Goal: Task Accomplishment & Management: Manage account settings

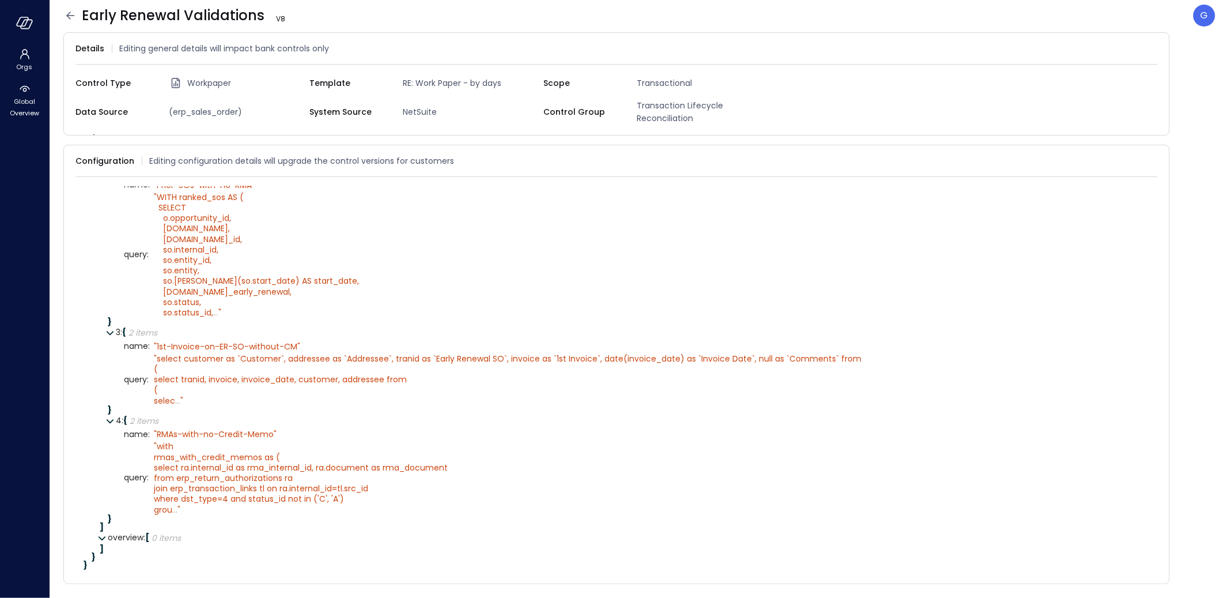
scroll to position [373, 0]
click at [1152, 155] on icon at bounding box center [1152, 161] width 12 height 12
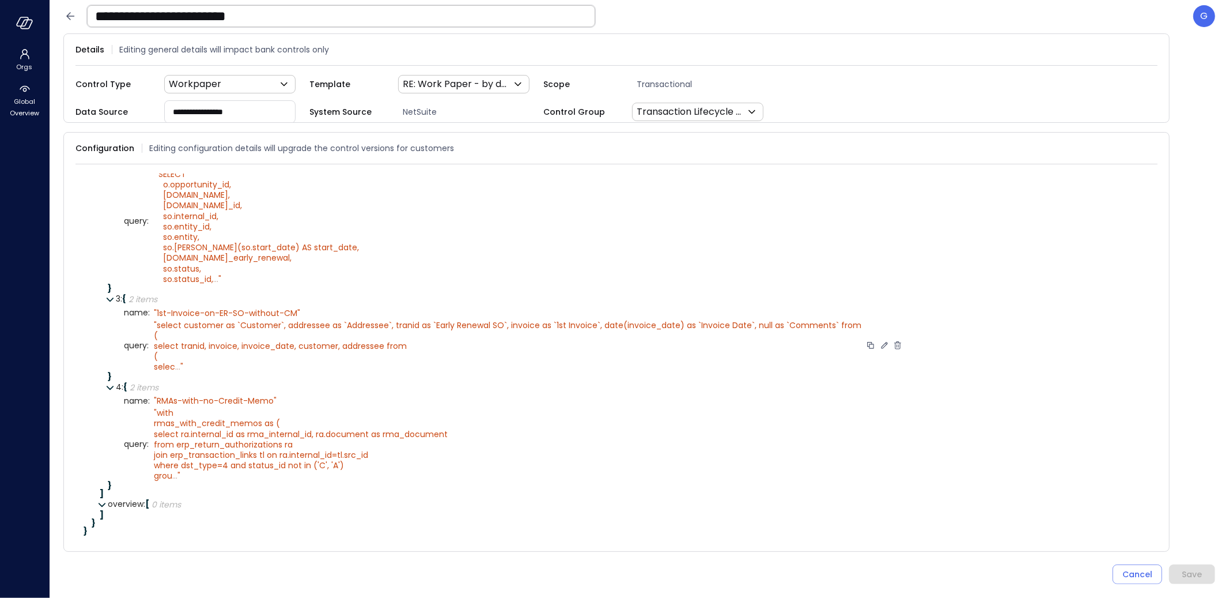
click at [879, 350] on icon at bounding box center [884, 345] width 10 height 10
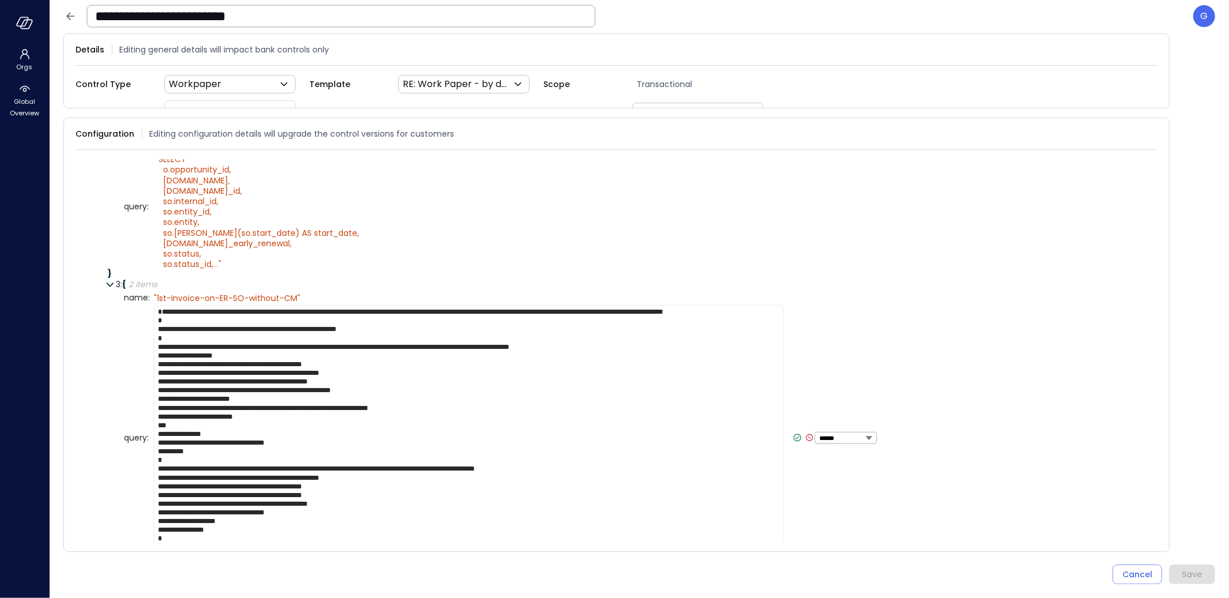
click at [417, 372] on textarea at bounding box center [469, 438] width 630 height 266
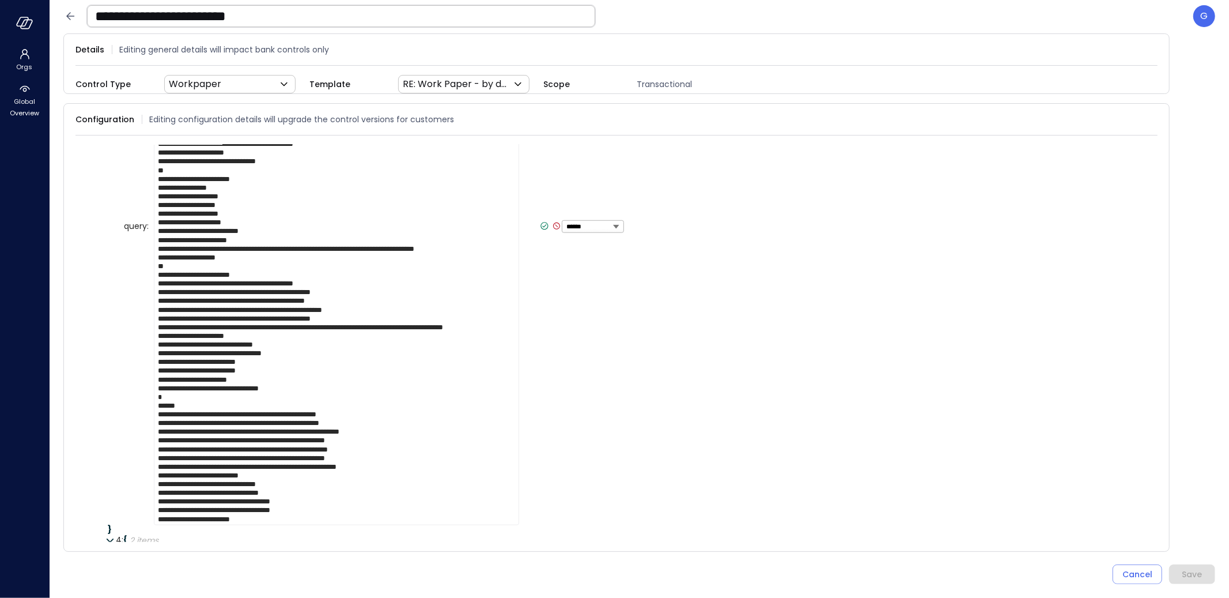
scroll to position [8, 0]
type textarea "**********"
click at [543, 227] on icon at bounding box center [545, 225] width 4 height 3
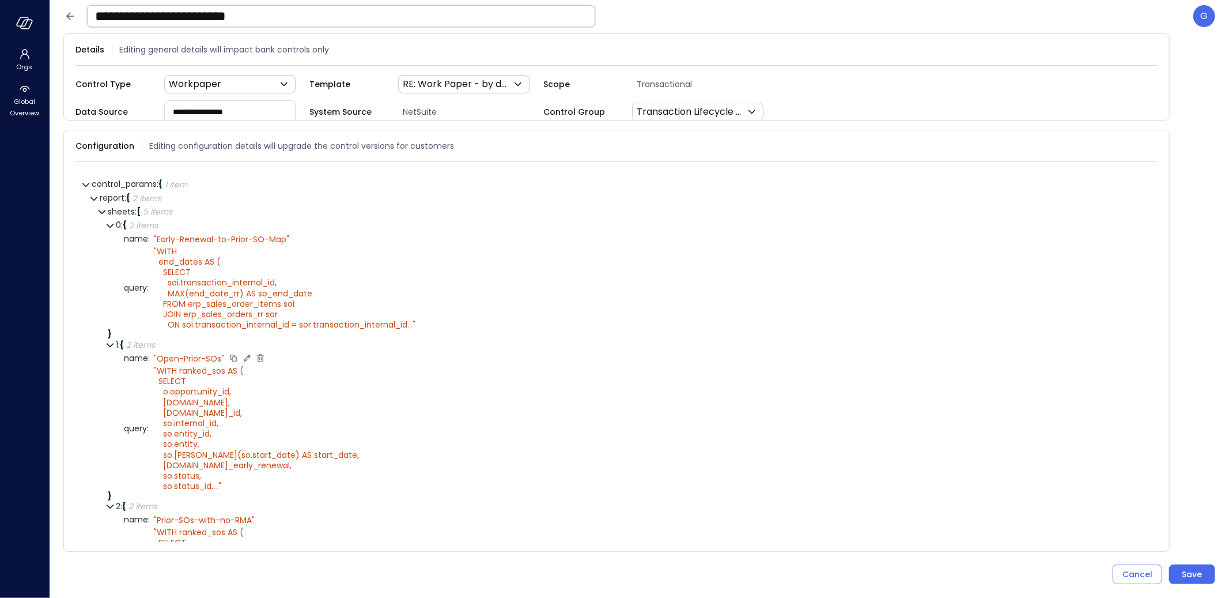
scroll to position [0, 0]
click at [312, 235] on icon at bounding box center [312, 240] width 10 height 10
click at [290, 239] on icon at bounding box center [292, 240] width 4 height 3
click at [441, 284] on icon at bounding box center [438, 289] width 10 height 10
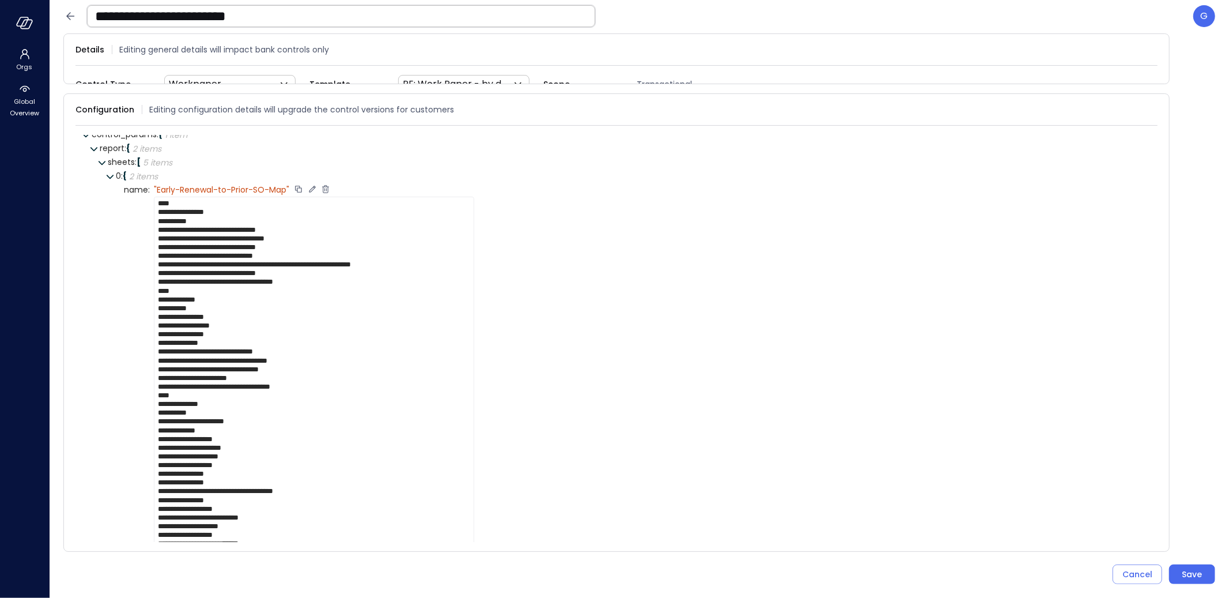
scroll to position [175, 0]
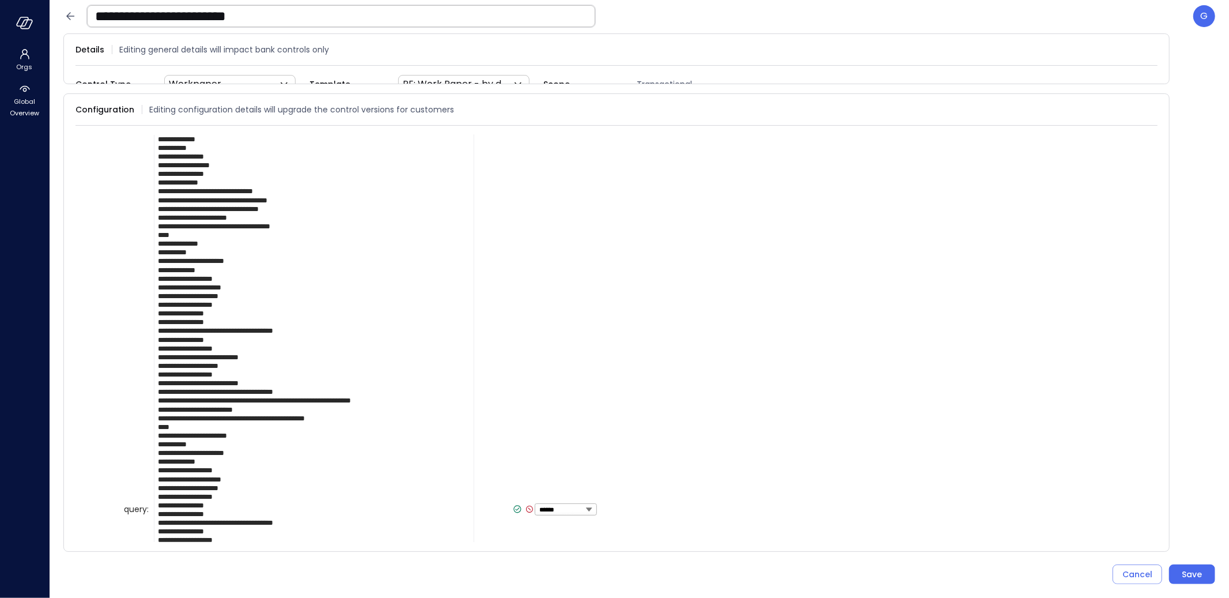
click at [512, 504] on icon at bounding box center [517, 509] width 10 height 10
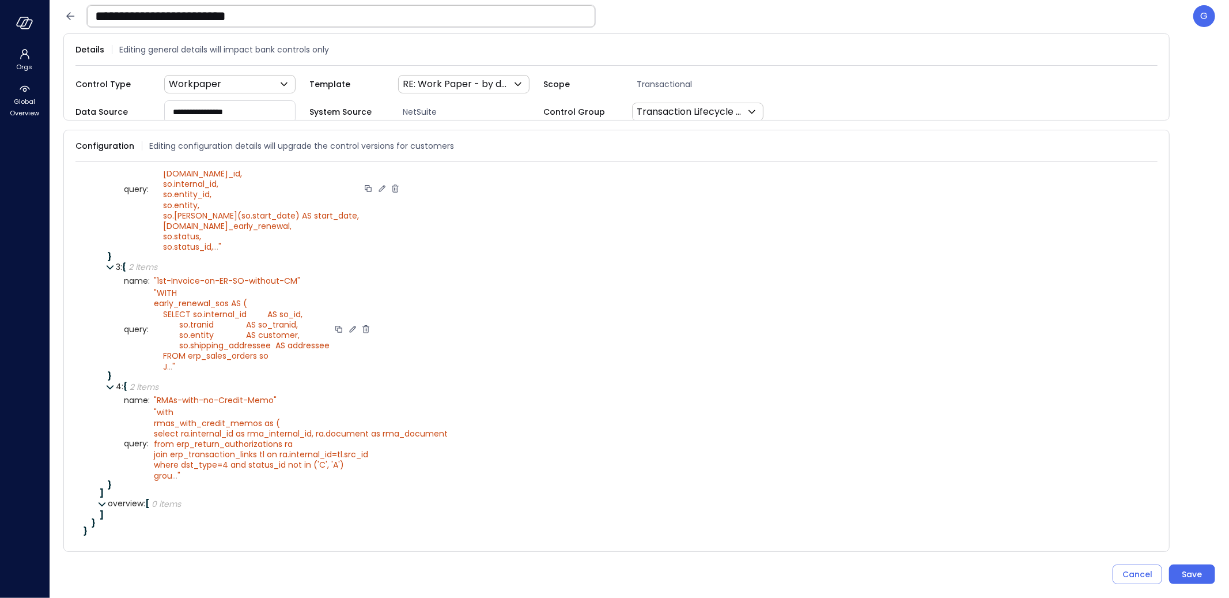
scroll to position [418, 0]
click at [1183, 572] on div "Save" at bounding box center [1193, 574] width 20 height 14
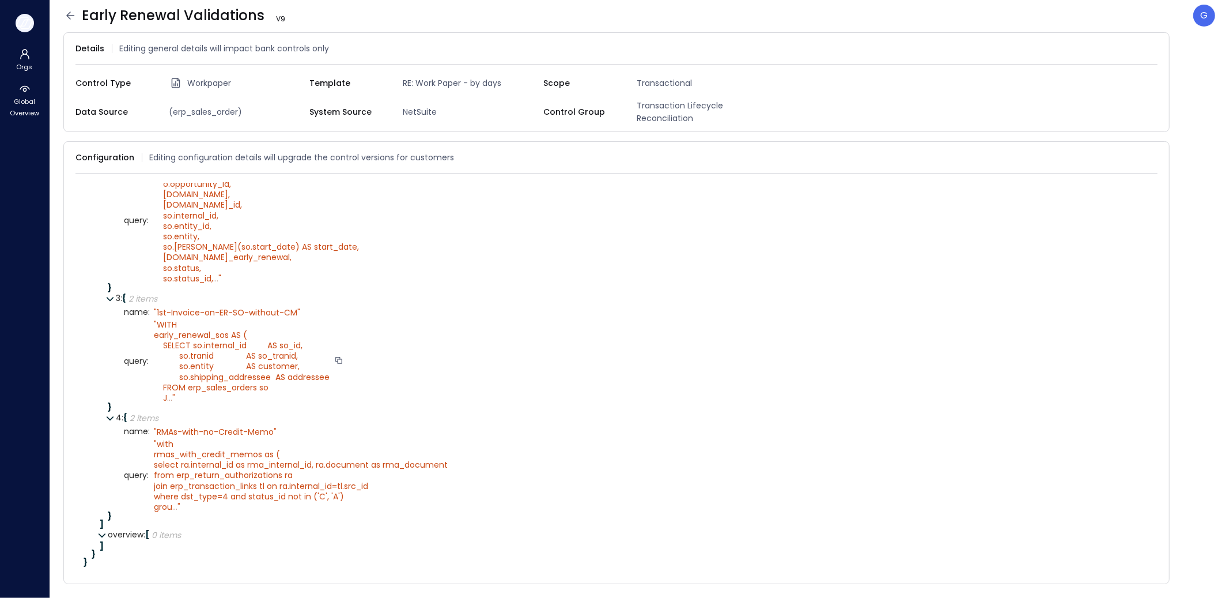
click at [24, 22] on icon "button" at bounding box center [24, 23] width 17 height 13
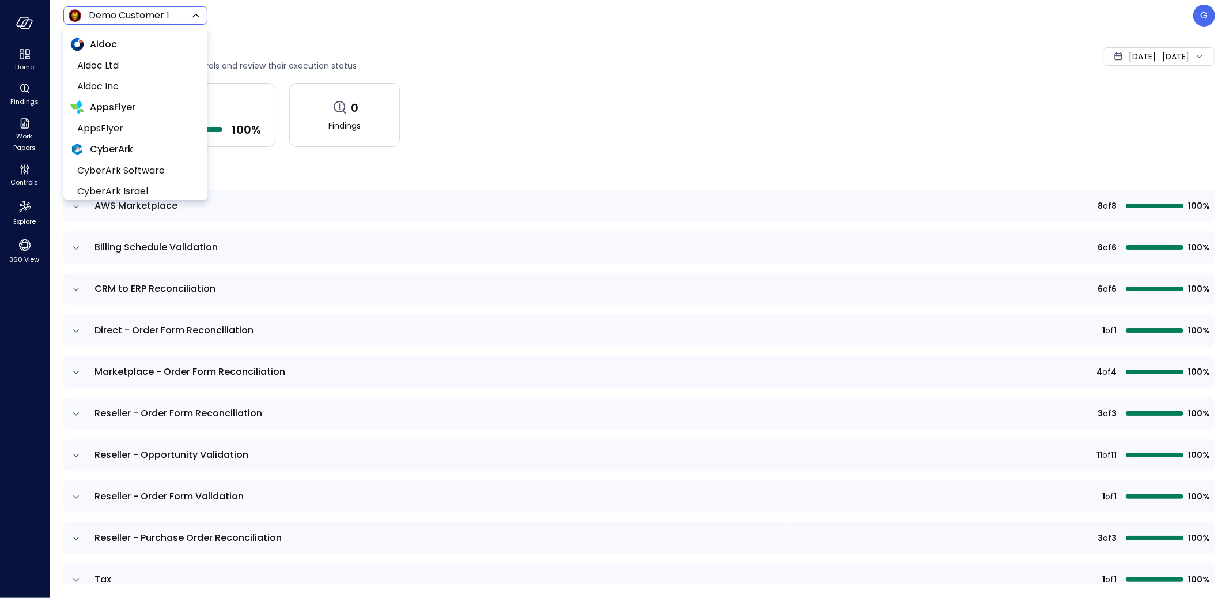
click at [99, 19] on body "Home Findings Work Papers Controls Explore 360 View Demo Customer 1 ***** ​ G C…" at bounding box center [614, 299] width 1229 height 598
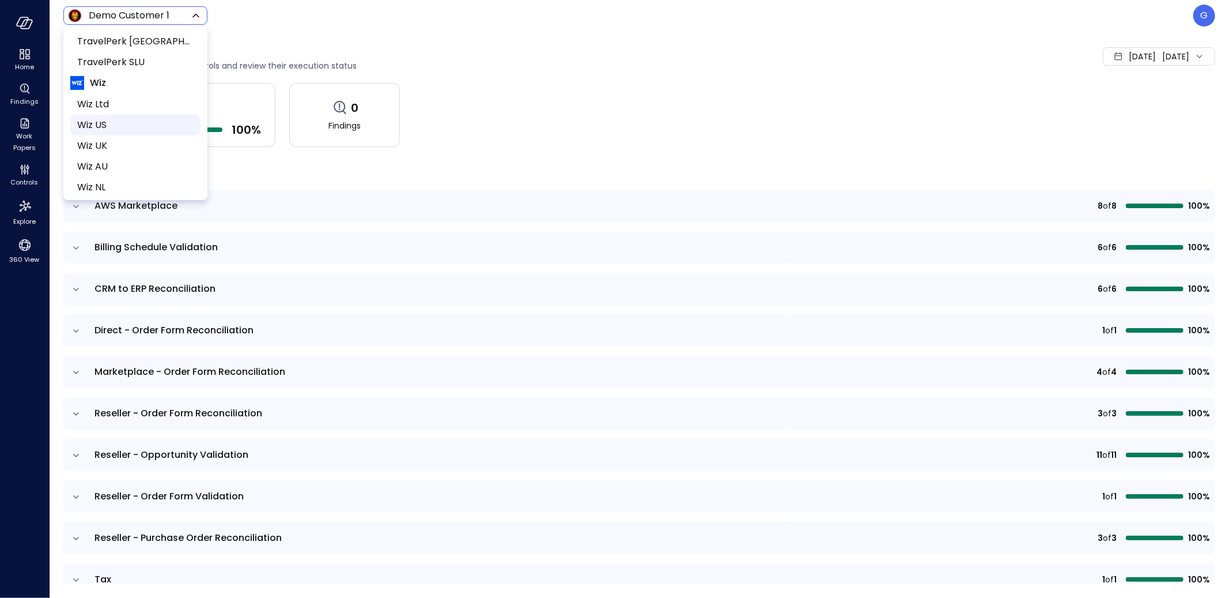
click at [107, 124] on span "Wiz US" at bounding box center [134, 125] width 114 height 14
type input "******"
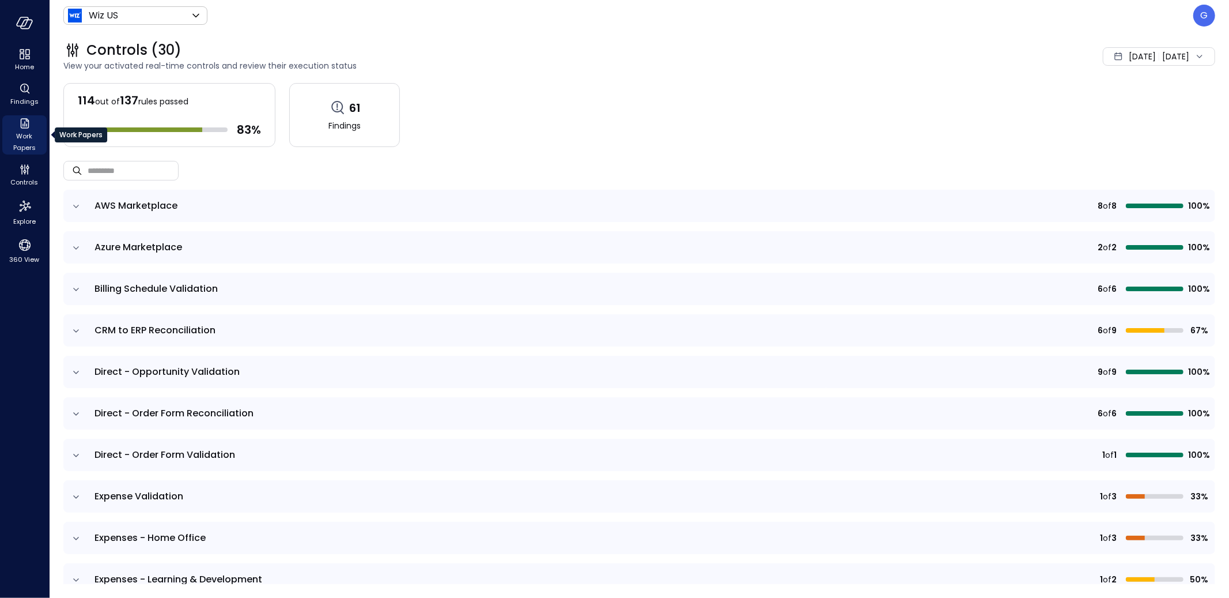
click at [21, 131] on span "Work Papers" at bounding box center [24, 141] width 35 height 23
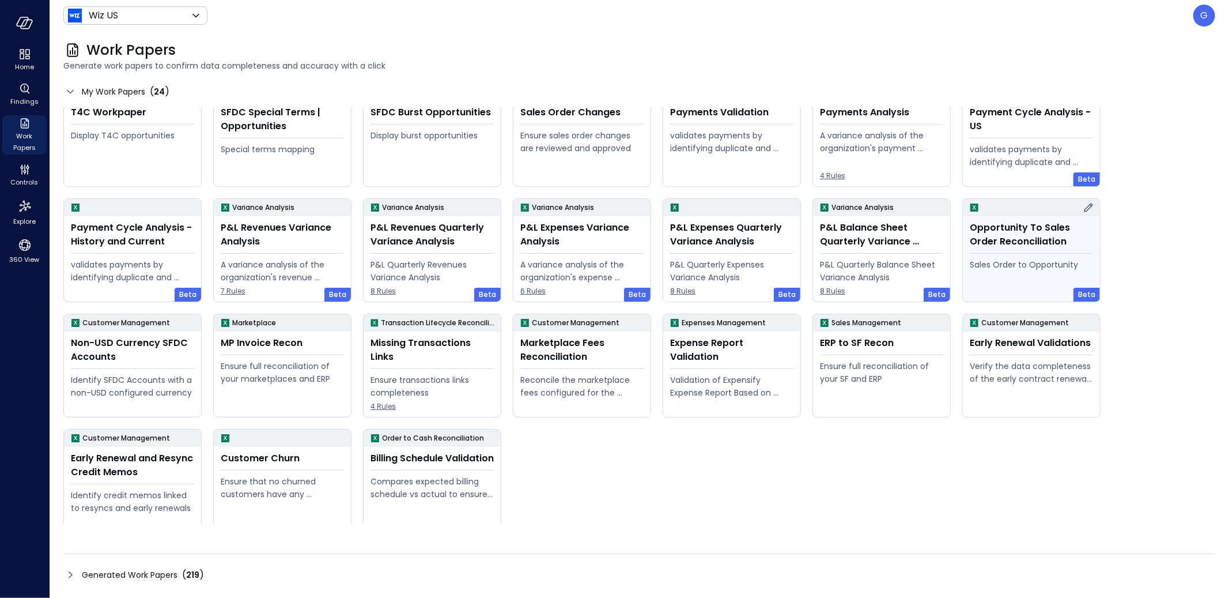
scroll to position [3, 0]
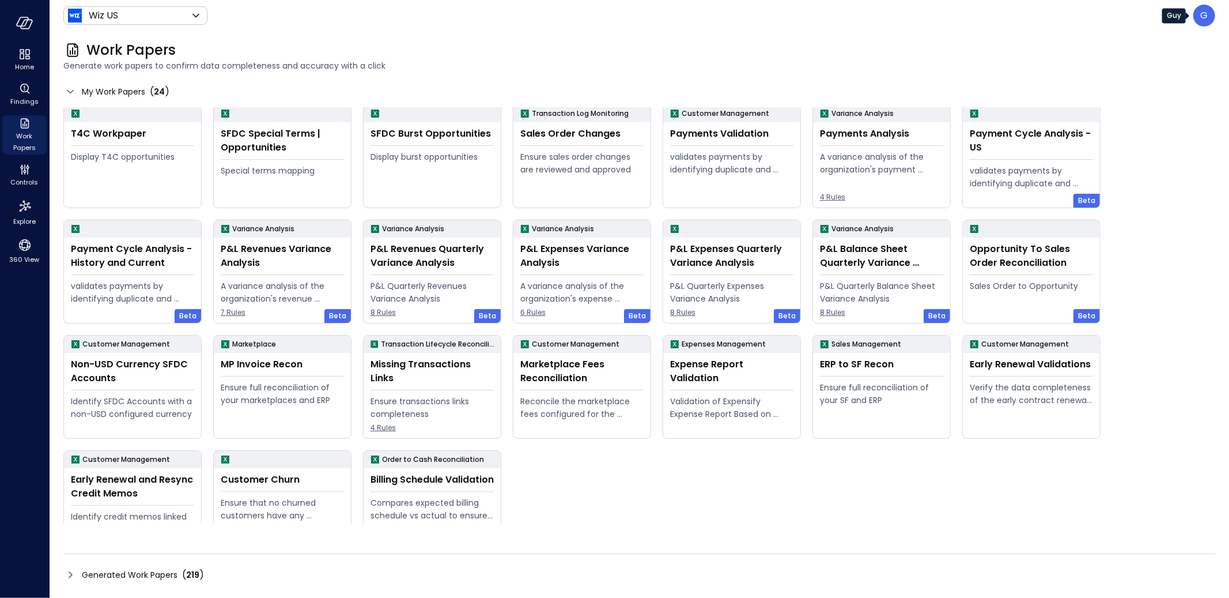
click at [1204, 12] on p "G" at bounding box center [1204, 16] width 7 height 14
click at [1036, 529] on div at bounding box center [614, 299] width 1229 height 598
click at [1056, 406] on div "Verify the data completeness of the early contract renewal process" at bounding box center [1031, 422] width 173 height 33
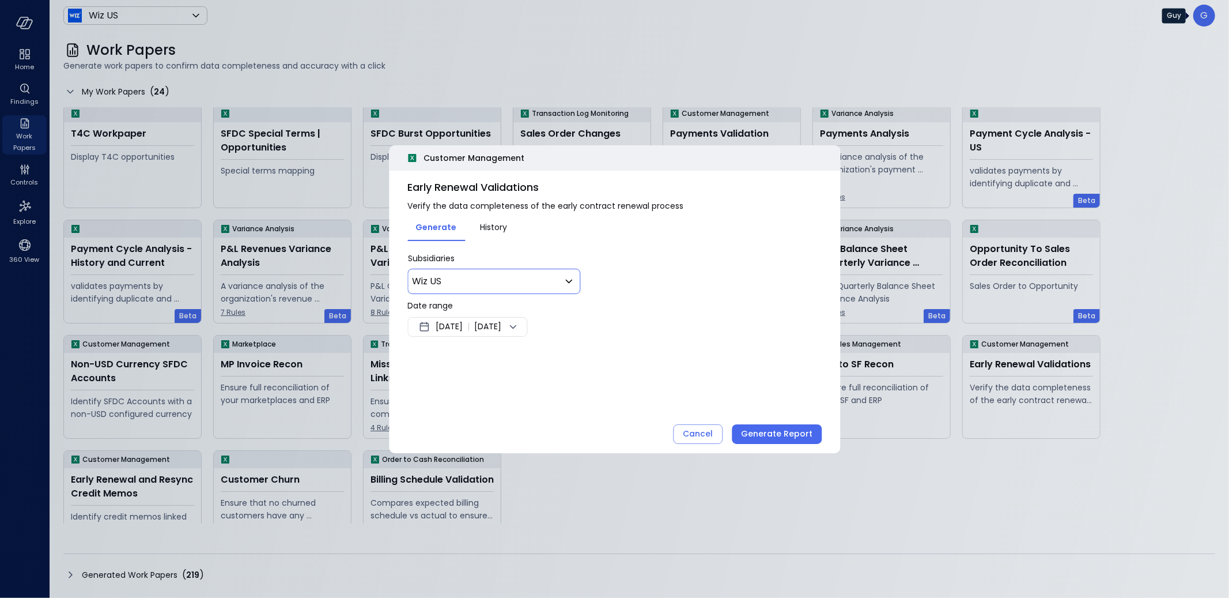
click at [513, 280] on body "Home Findings Work Papers Controls Explore 360 View Wiz US ****** ​ G Work Pape…" at bounding box center [614, 299] width 1229 height 598
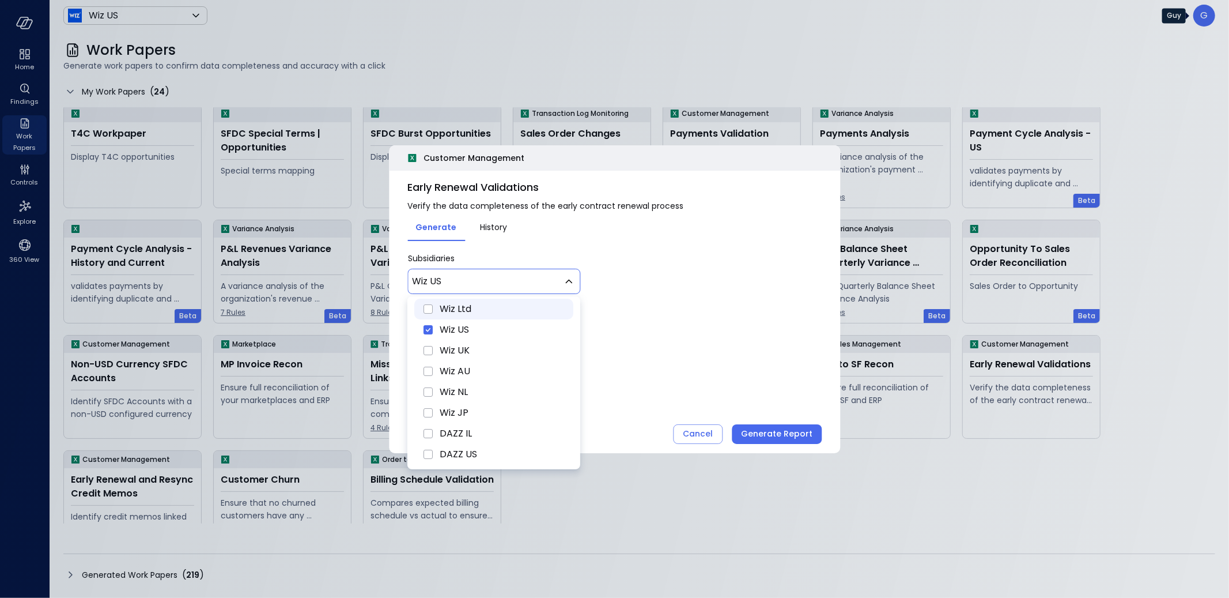
scroll to position [0, 0]
click at [465, 319] on span "Select all" at bounding box center [460, 315] width 41 height 14
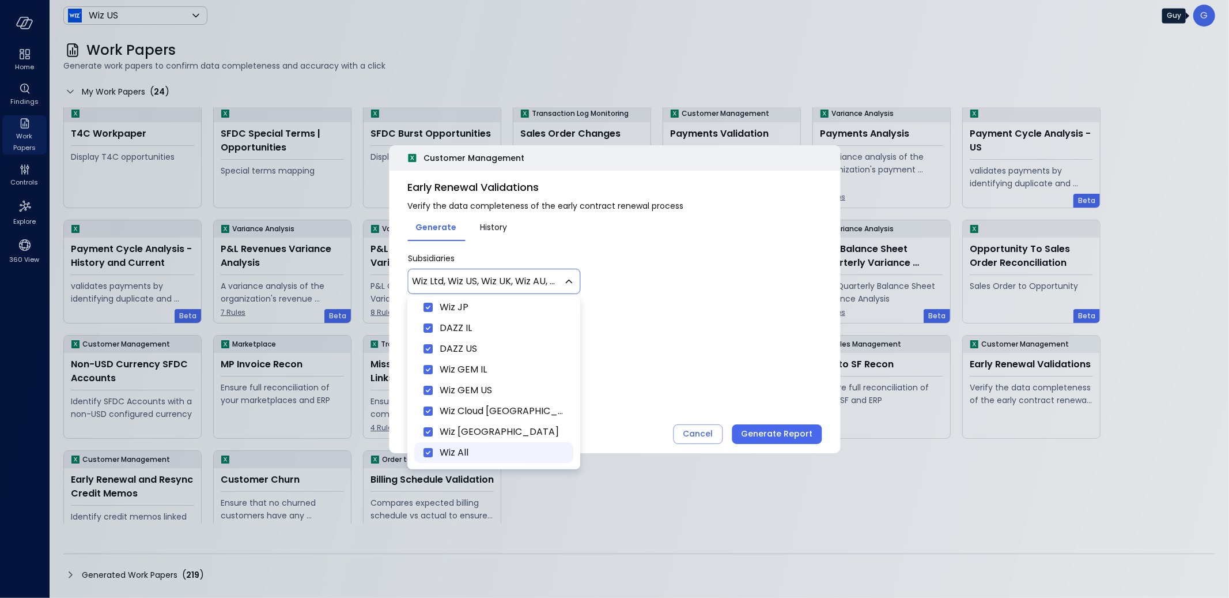
click at [444, 448] on span "Wiz All" at bounding box center [502, 452] width 124 height 14
click at [668, 346] on div at bounding box center [614, 299] width 1229 height 598
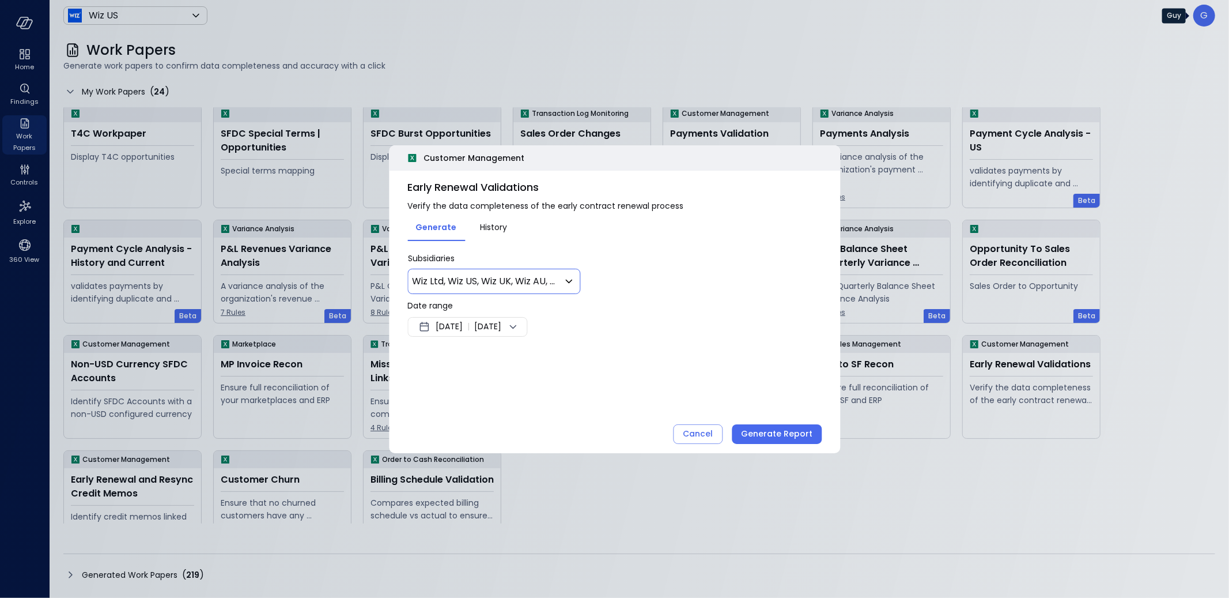
click at [463, 323] on span "Aug 11, 2025" at bounding box center [449, 327] width 27 height 14
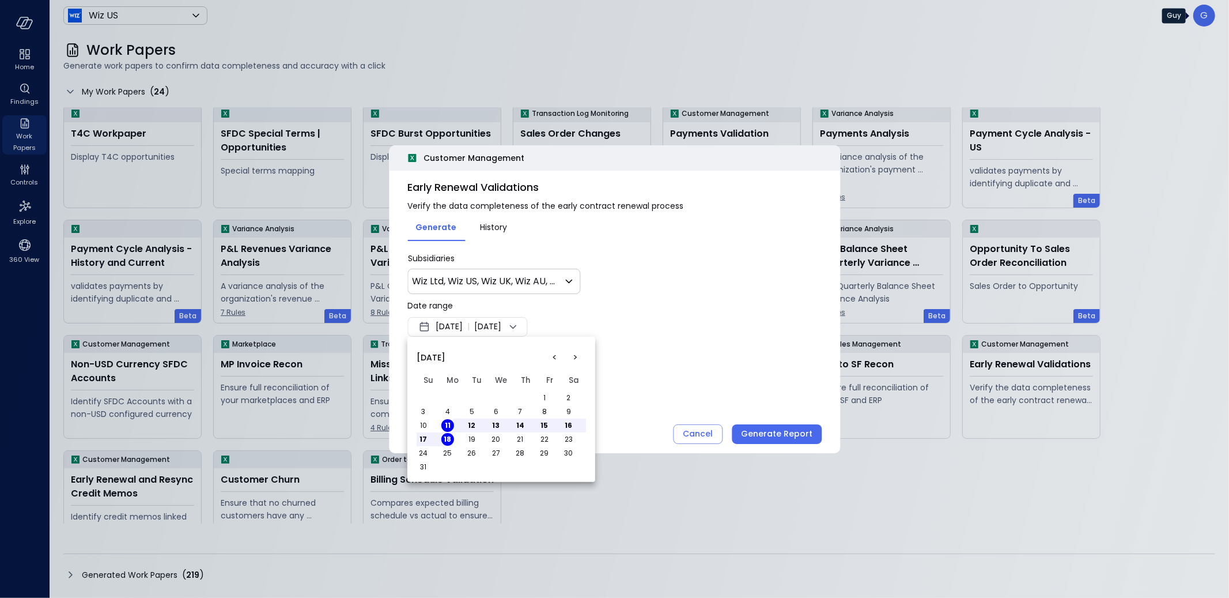
click at [503, 290] on div at bounding box center [614, 299] width 1229 height 598
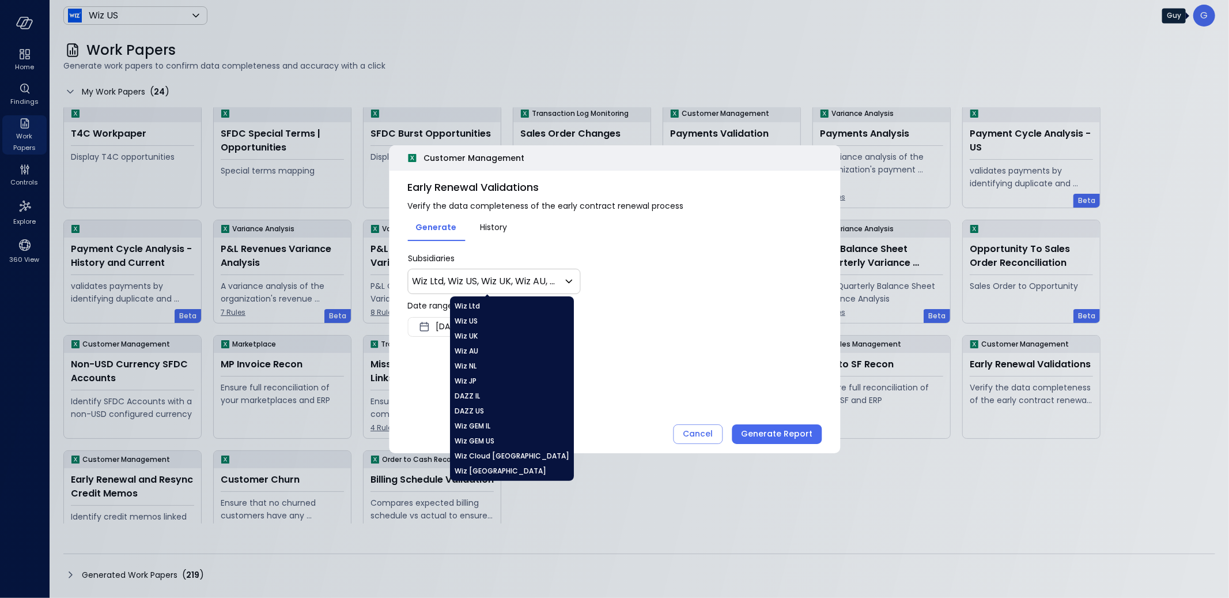
click at [476, 319] on body "Home Findings Work Papers Controls Explore 360 View Wiz US ****** ​ G Work Pape…" at bounding box center [614, 299] width 1229 height 598
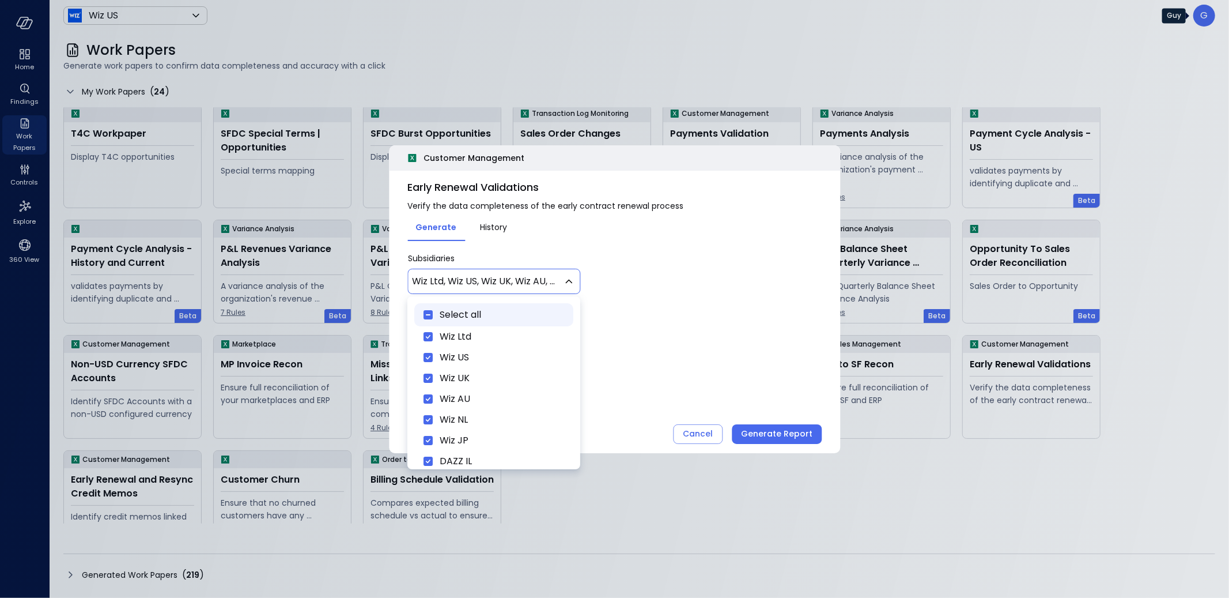
click at [473, 320] on span "Select all" at bounding box center [460, 315] width 41 height 14
type input "**********"
click at [456, 316] on span "Select all" at bounding box center [460, 315] width 41 height 14
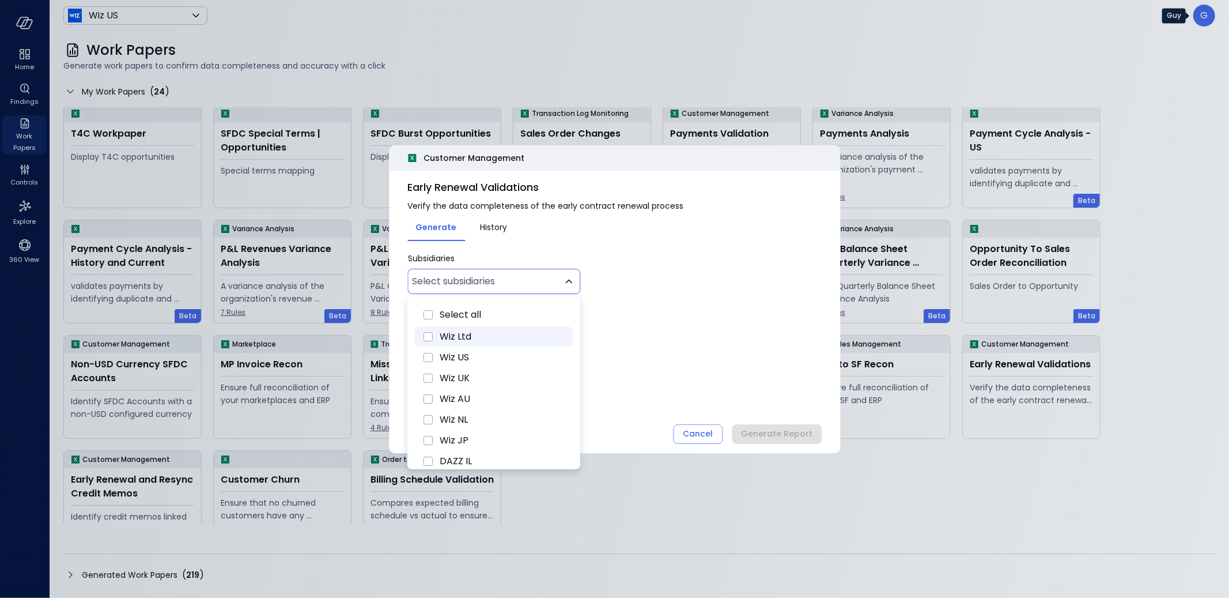
click at [454, 335] on span "Wiz Ltd" at bounding box center [502, 337] width 124 height 14
click at [452, 350] on span "Wiz US" at bounding box center [502, 357] width 124 height 14
click at [448, 377] on span "Wiz UK" at bounding box center [502, 378] width 124 height 14
type input "********"
click at [682, 333] on div at bounding box center [614, 299] width 1229 height 598
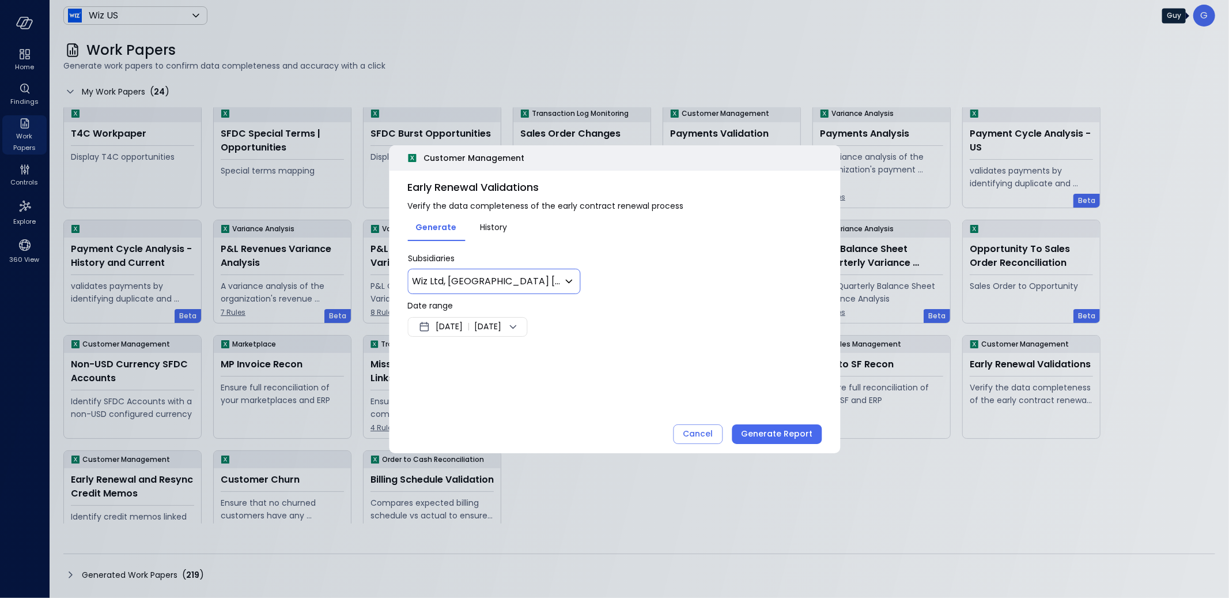
click at [453, 323] on span "Aug 11, 2025" at bounding box center [449, 327] width 27 height 14
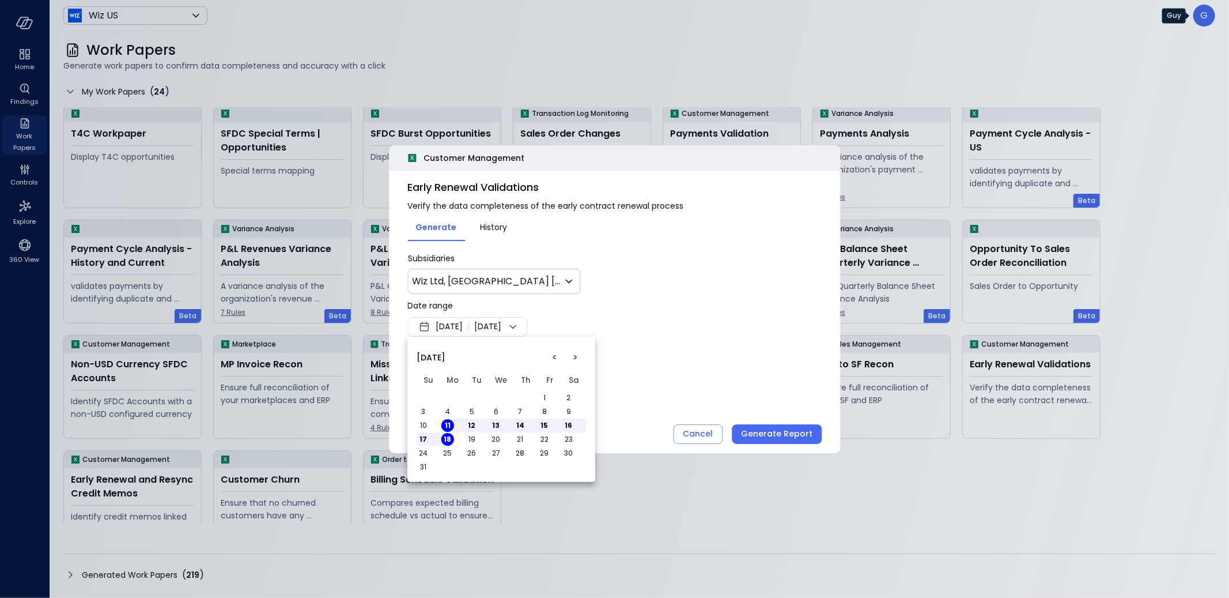
click at [560, 357] on button "<" at bounding box center [555, 357] width 21 height 21
click at [477, 395] on button "1" at bounding box center [472, 397] width 13 height 13
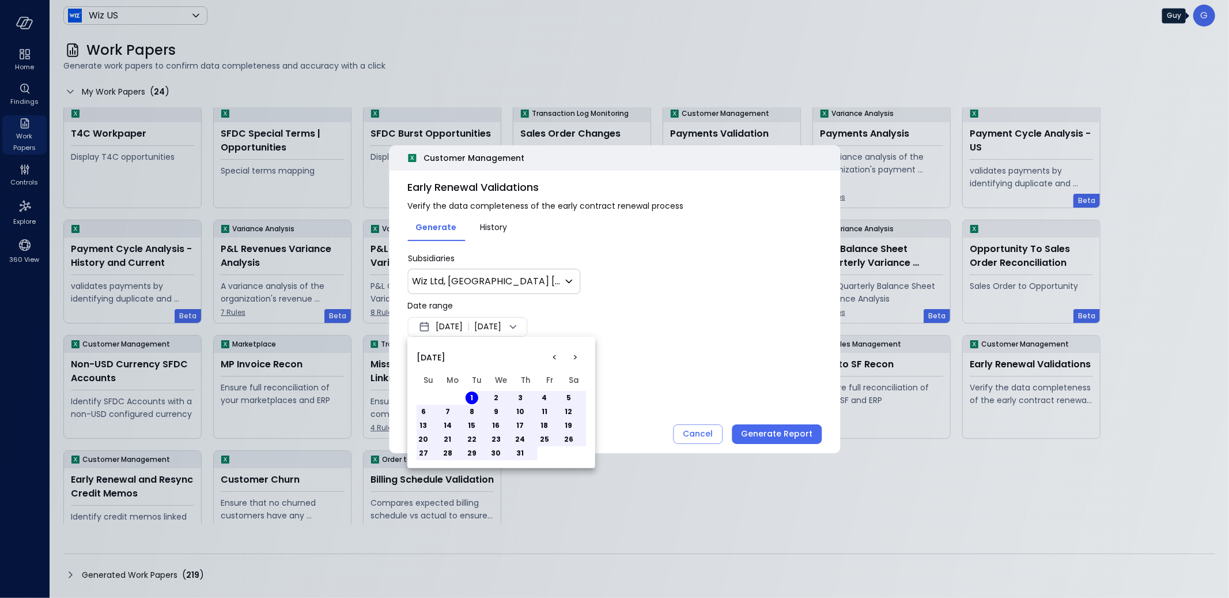
click at [516, 450] on button "31" at bounding box center [520, 453] width 13 height 13
click at [770, 341] on div at bounding box center [614, 299] width 1229 height 598
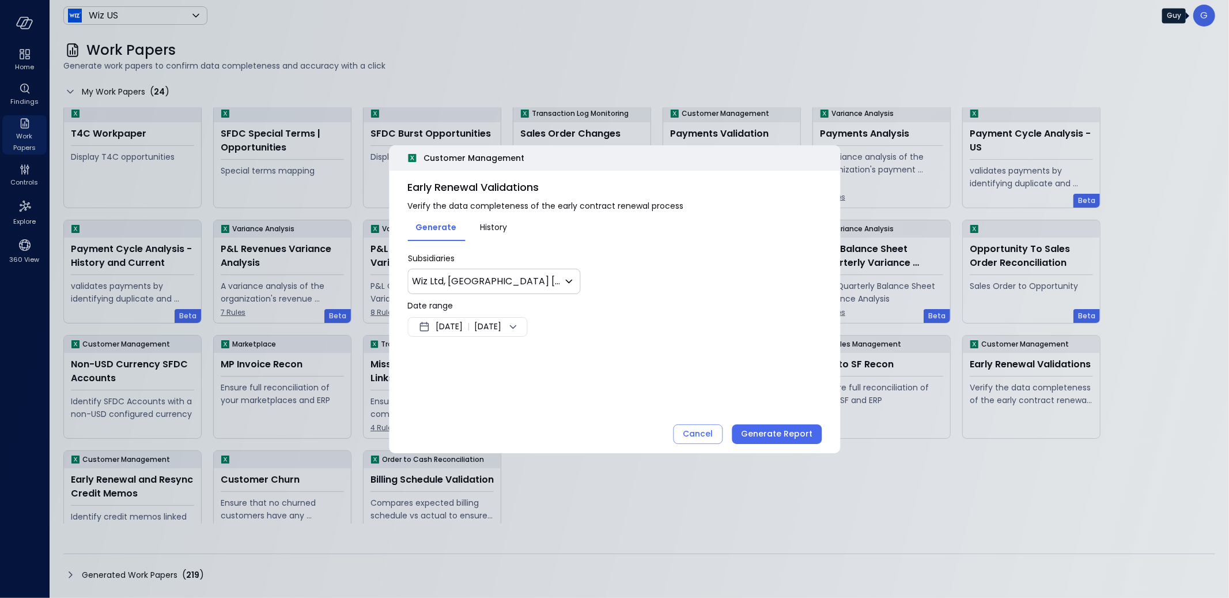
click at [788, 420] on div "Customer Management Early Renewal Validations Verify the data completeness of t…" at bounding box center [614, 299] width 451 height 308
click at [786, 426] on button "Generate Report" at bounding box center [777, 434] width 90 height 20
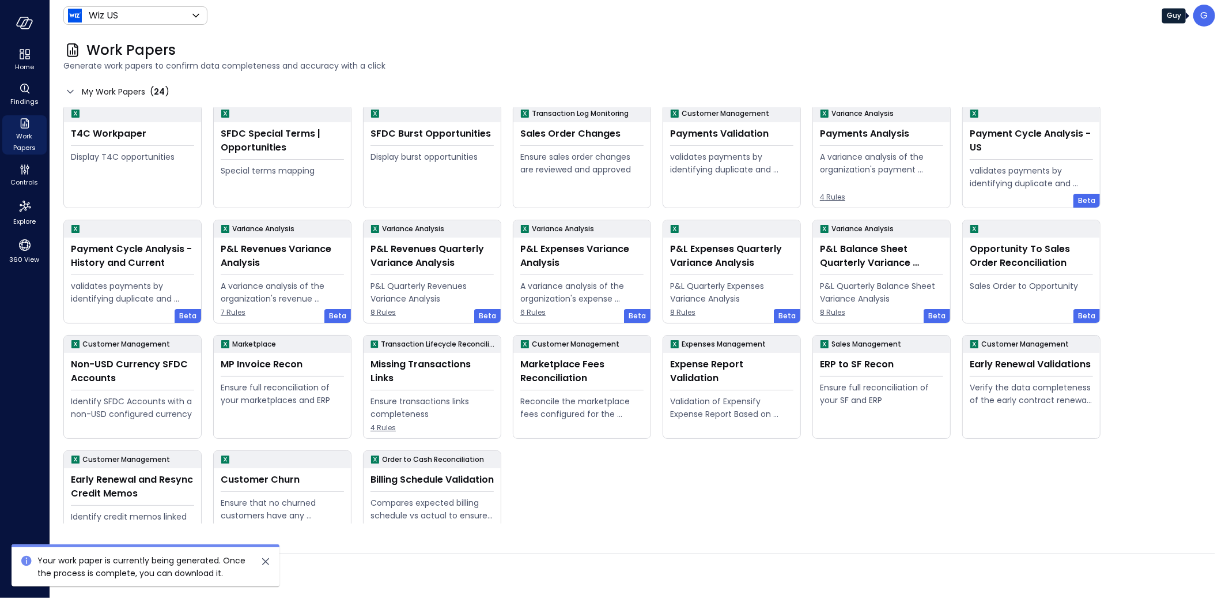
click at [1204, 15] on p "G" at bounding box center [1204, 16] width 7 height 14
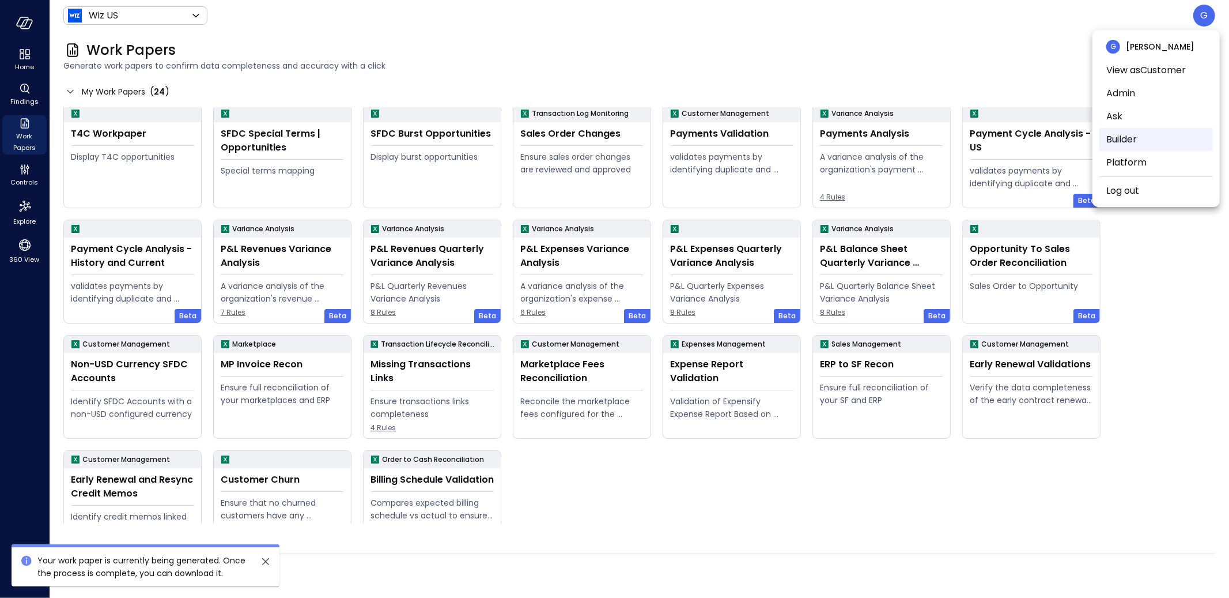
click at [1130, 139] on li "Builder" at bounding box center [1157, 139] width 114 height 23
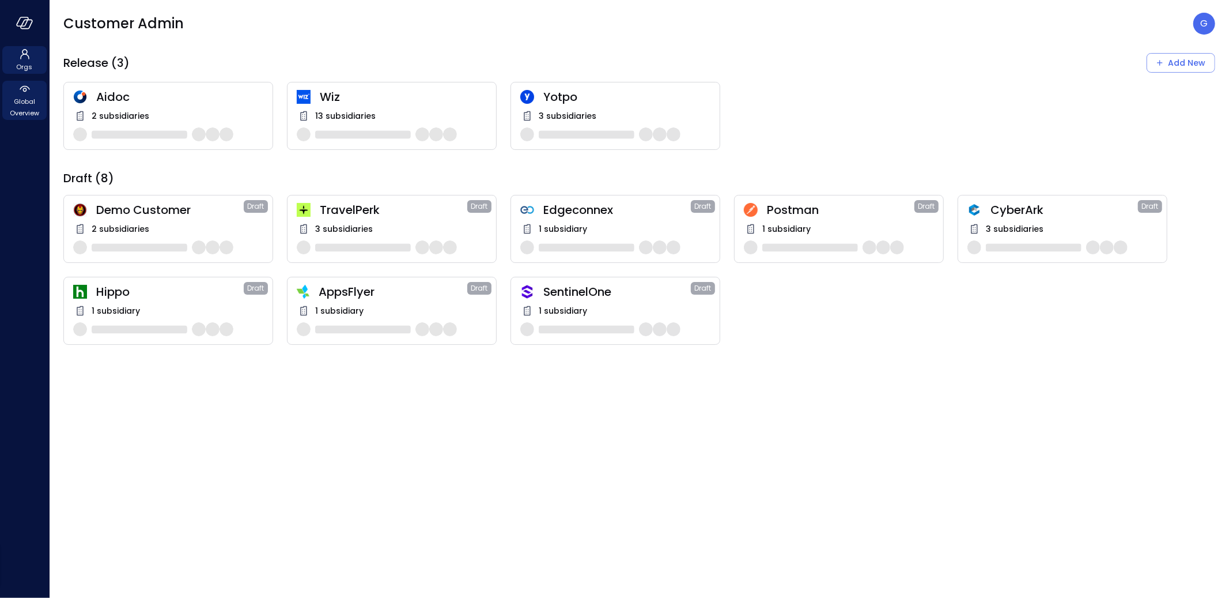
click at [31, 106] on span "Global Overview" at bounding box center [24, 107] width 35 height 23
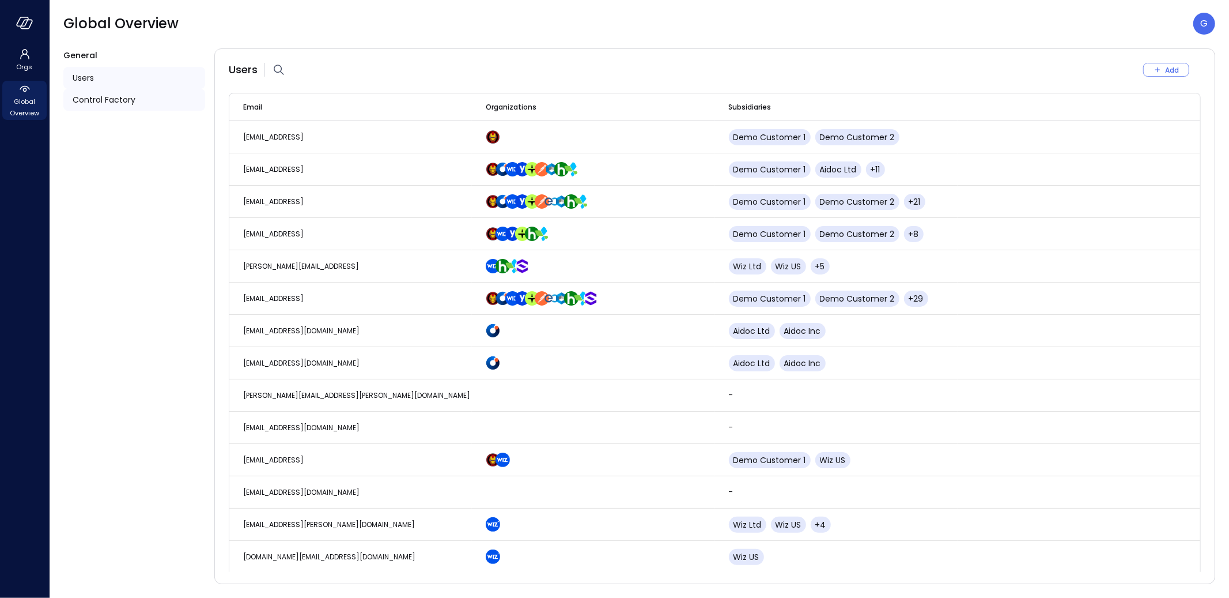
click at [104, 97] on span "Control Factory" at bounding box center [104, 99] width 63 height 13
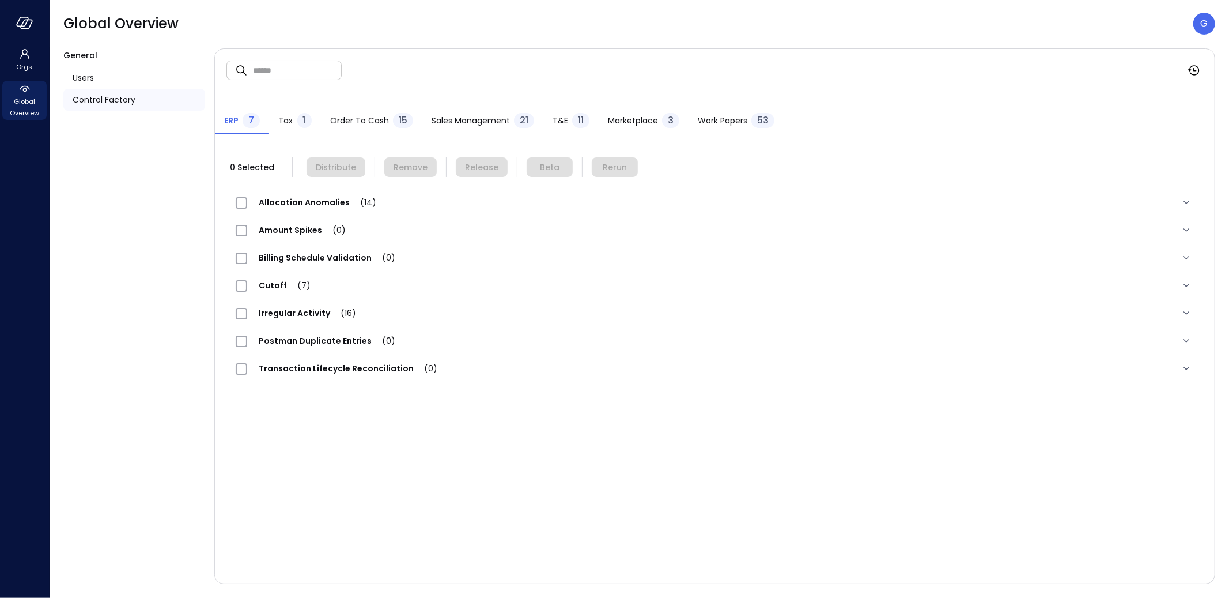
click at [743, 116] on span "Work Papers" at bounding box center [723, 120] width 50 height 13
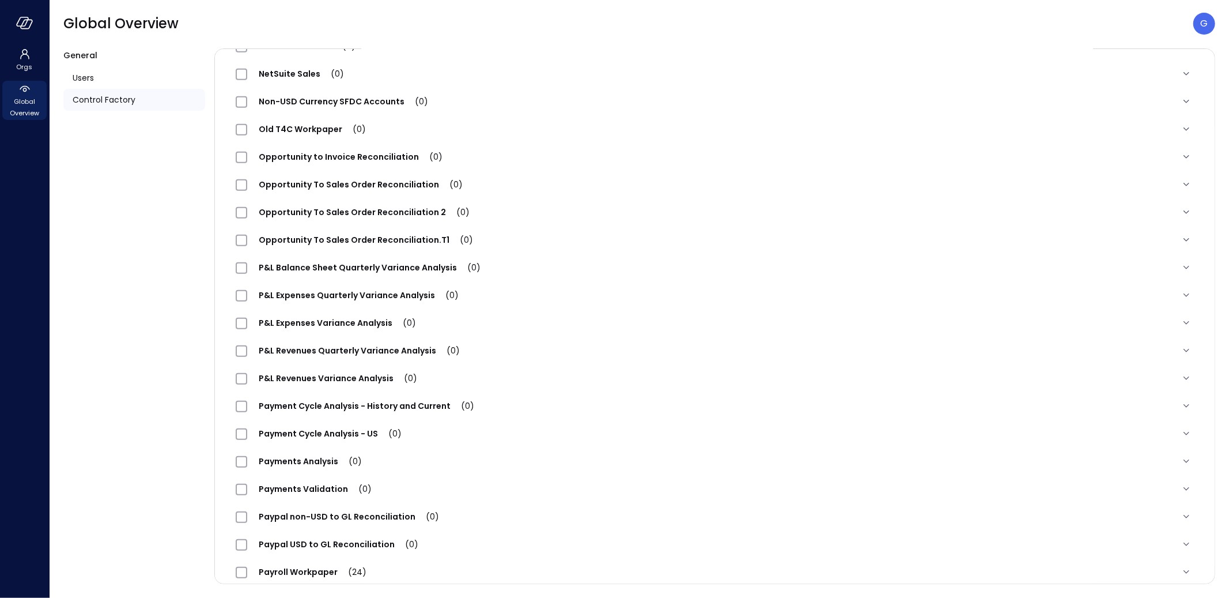
scroll to position [655, 0]
click at [345, 178] on span "Opportunity To Sales Order Reconciliation (0)" at bounding box center [360, 184] width 227 height 12
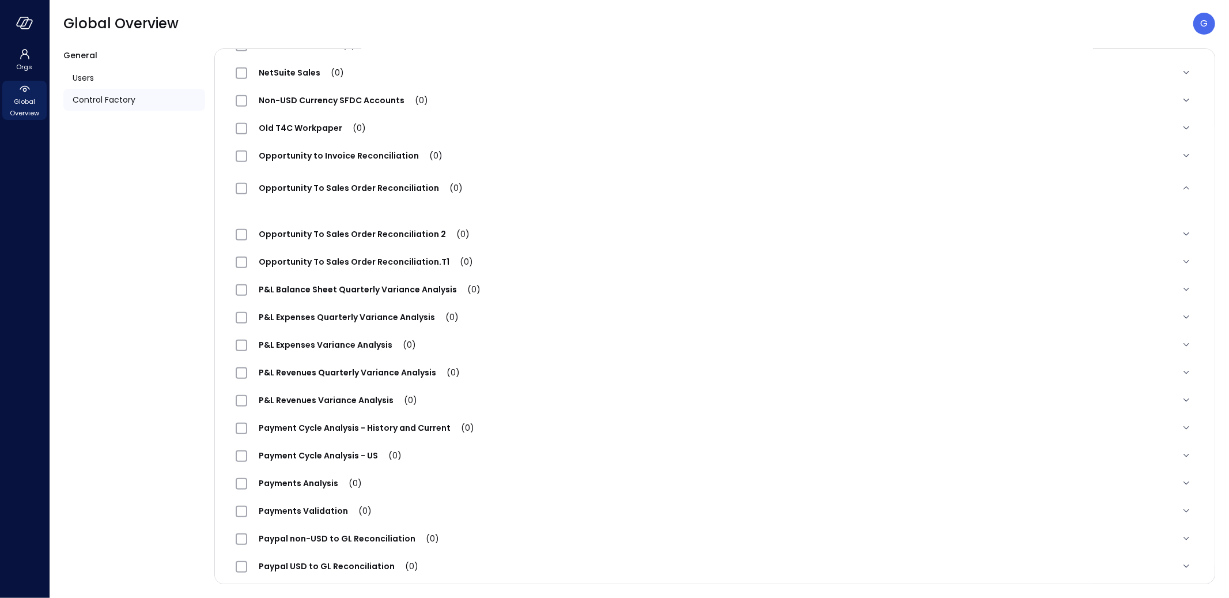
click at [350, 184] on span "Opportunity To Sales Order Reconciliation (0)" at bounding box center [360, 188] width 227 height 12
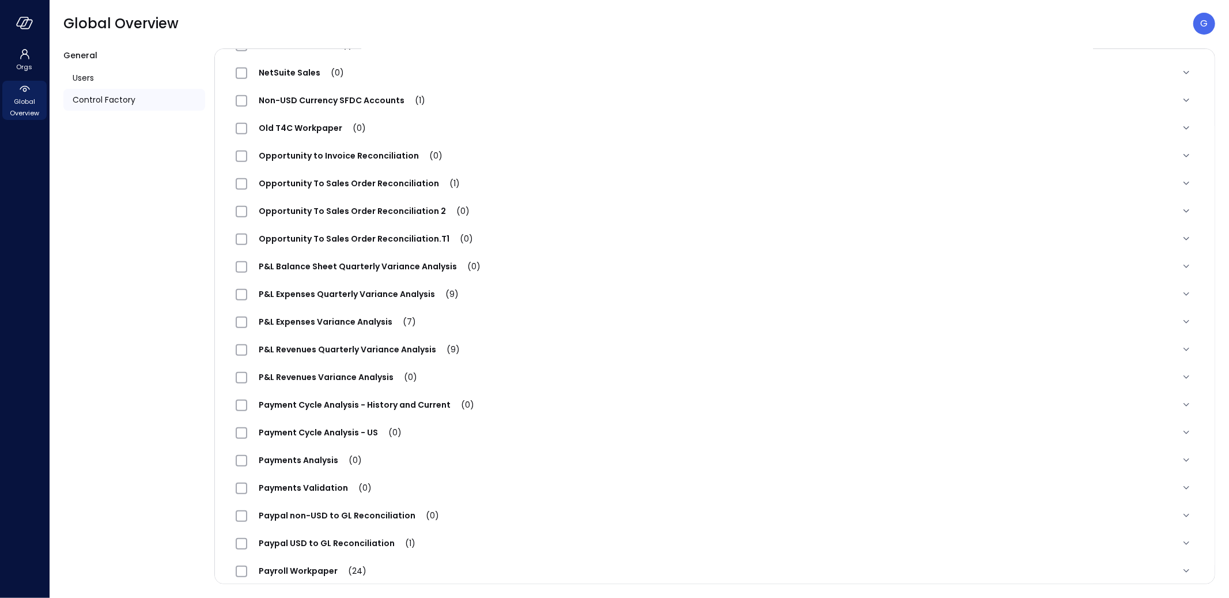
click at [364, 181] on span "Opportunity To Sales Order Reconciliation (1)" at bounding box center [359, 184] width 224 height 12
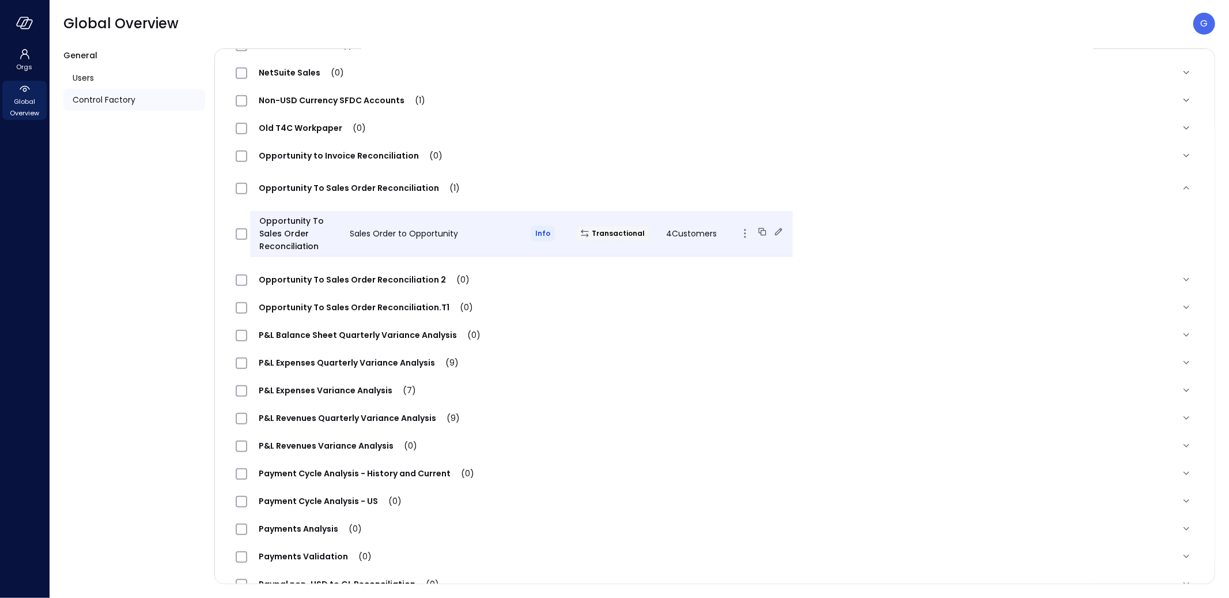
click at [469, 231] on div "Sales Order to Opportunity" at bounding box center [431, 233] width 181 height 14
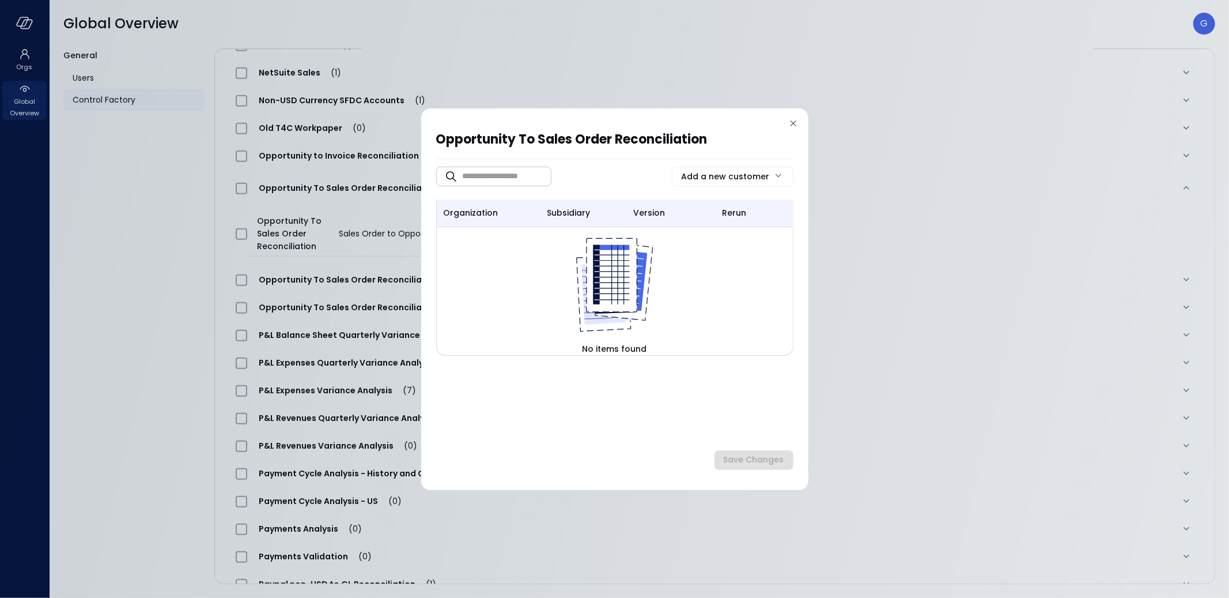
click at [795, 123] on icon at bounding box center [794, 124] width 12 height 12
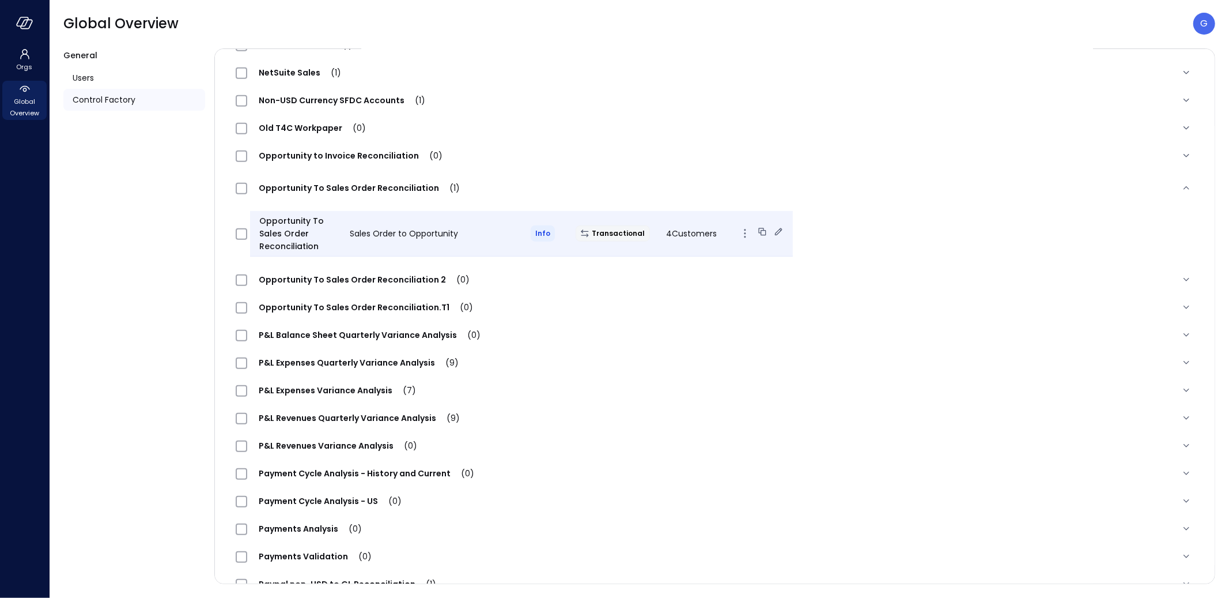
click at [439, 222] on div "Opportunity To Sales Order Reconciliation Sales Order to Opportunity Info Trans…" at bounding box center [521, 234] width 543 height 46
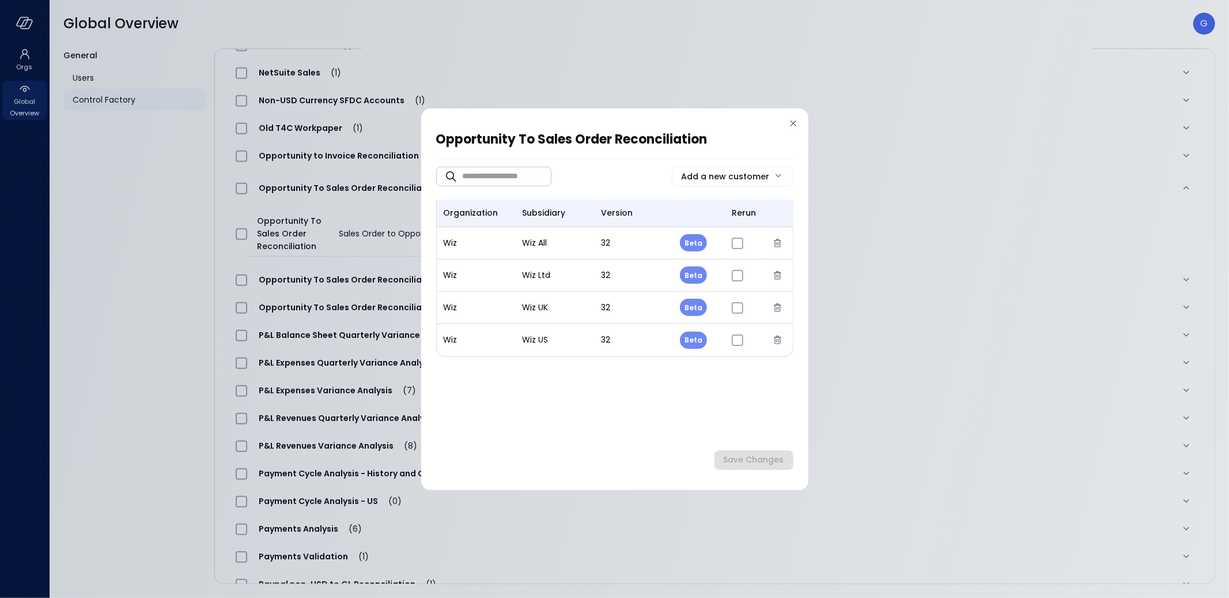
click at [699, 239] on body "Orgs Global Overview Global Overview G General Users Control Factory ​ ​ ERP 7 …" at bounding box center [614, 299] width 1229 height 598
click at [700, 292] on li "Release" at bounding box center [708, 295] width 58 height 24
type input "*"
click at [692, 271] on body "Orgs Global Overview Global Overview G General Users Control Factory ​ ​ ERP 7 …" at bounding box center [614, 299] width 1229 height 598
click at [693, 323] on li "Release" at bounding box center [708, 327] width 58 height 24
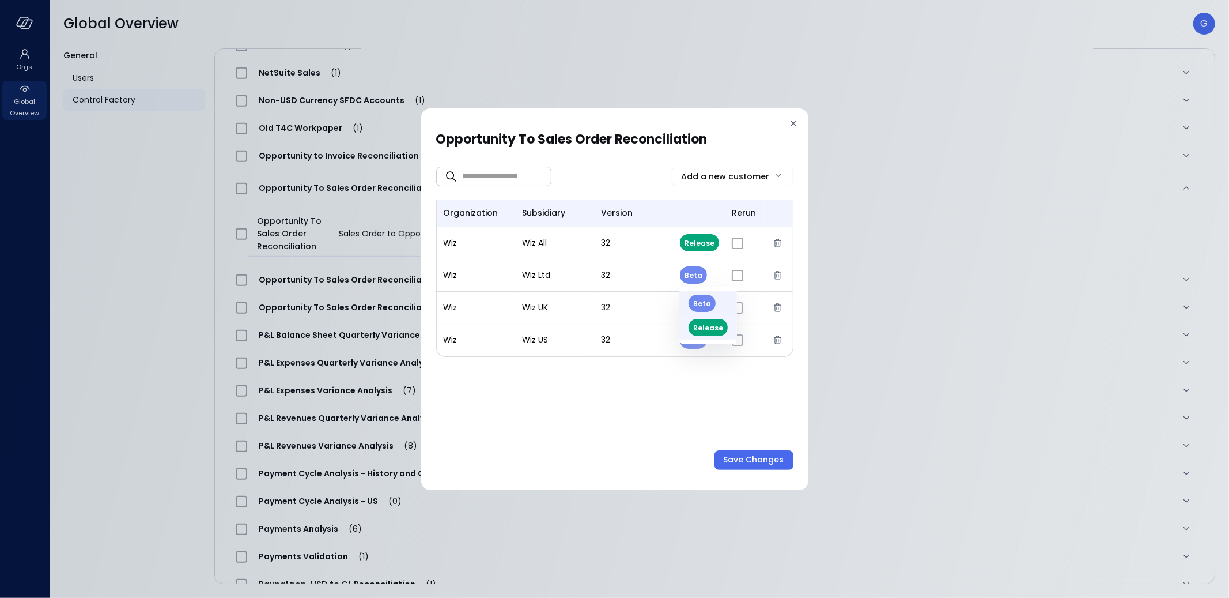
type input "*"
click at [690, 309] on body "Orgs Global Overview Global Overview G General Users Control Factory ​ ​ ERP 7 …" at bounding box center [614, 299] width 1229 height 598
click at [689, 358] on li "Release" at bounding box center [708, 360] width 58 height 24
type input "*"
click at [693, 337] on body "Orgs Global Overview Global Overview G General Users Control Factory ​ ​ ERP 7 …" at bounding box center [614, 299] width 1229 height 598
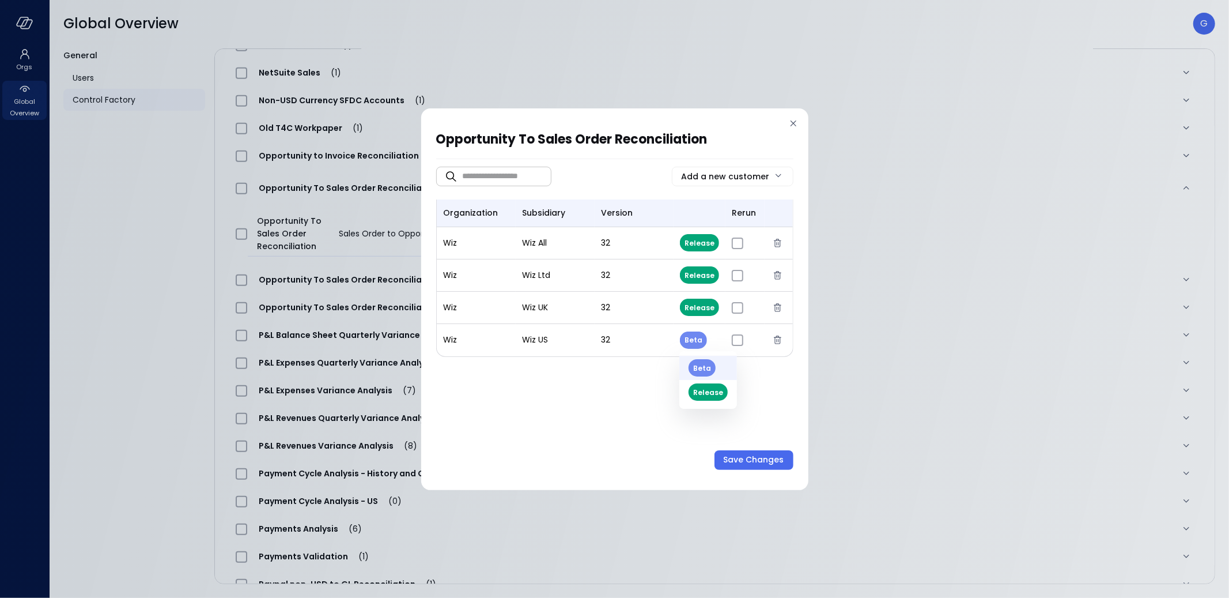
click at [708, 405] on li at bounding box center [708, 406] width 58 height 5
click at [708, 396] on li "Release" at bounding box center [708, 392] width 58 height 24
type input "*"
click at [683, 420] on div "​ ​ Add a new customer organization subsidiary version rerun Wiz Wiz All 32 Rel…" at bounding box center [614, 303] width 357 height 265
click at [746, 453] on div "Save Changes" at bounding box center [754, 459] width 61 height 14
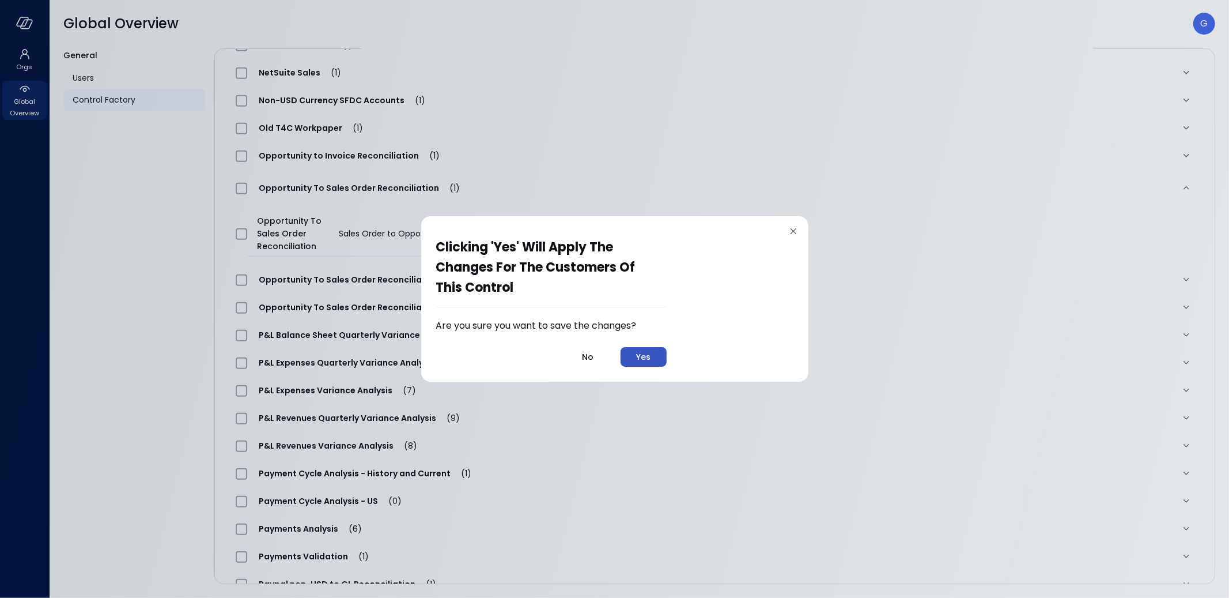
click at [663, 368] on div "Clicking 'Yes' will apply the changes for the customers of this control Are you…" at bounding box center [614, 299] width 387 height 166
click at [656, 361] on button "Yes" at bounding box center [644, 357] width 46 height 20
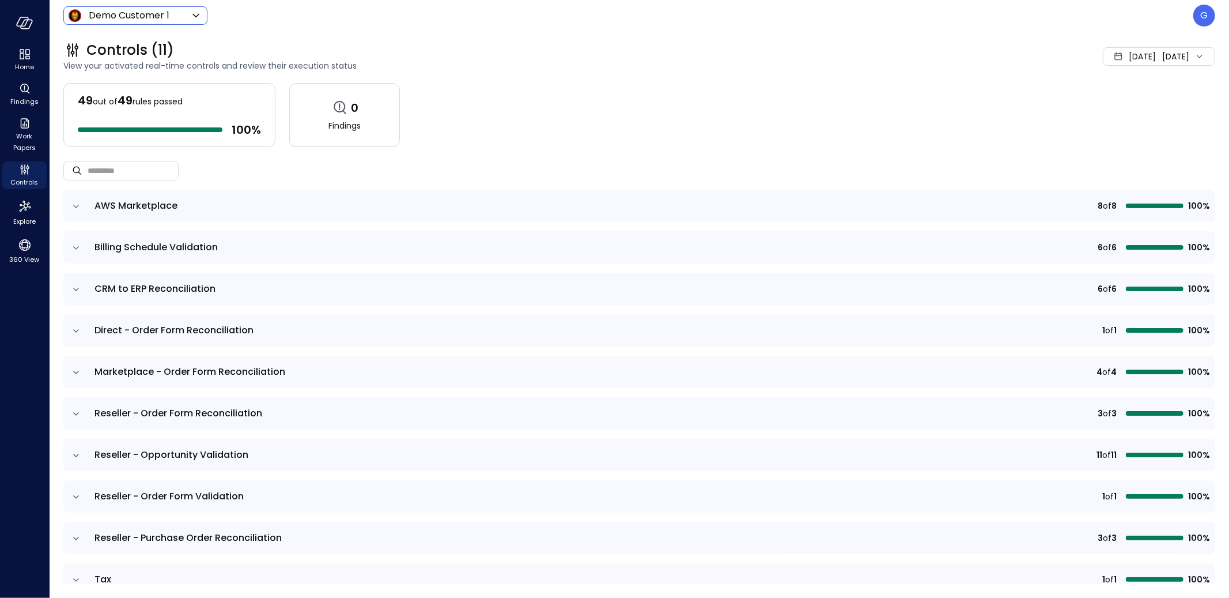
click at [152, 18] on body "Home Findings Work Papers Controls Explore 360 View Demo Customer 1 ***** ​ G C…" at bounding box center [614, 299] width 1229 height 598
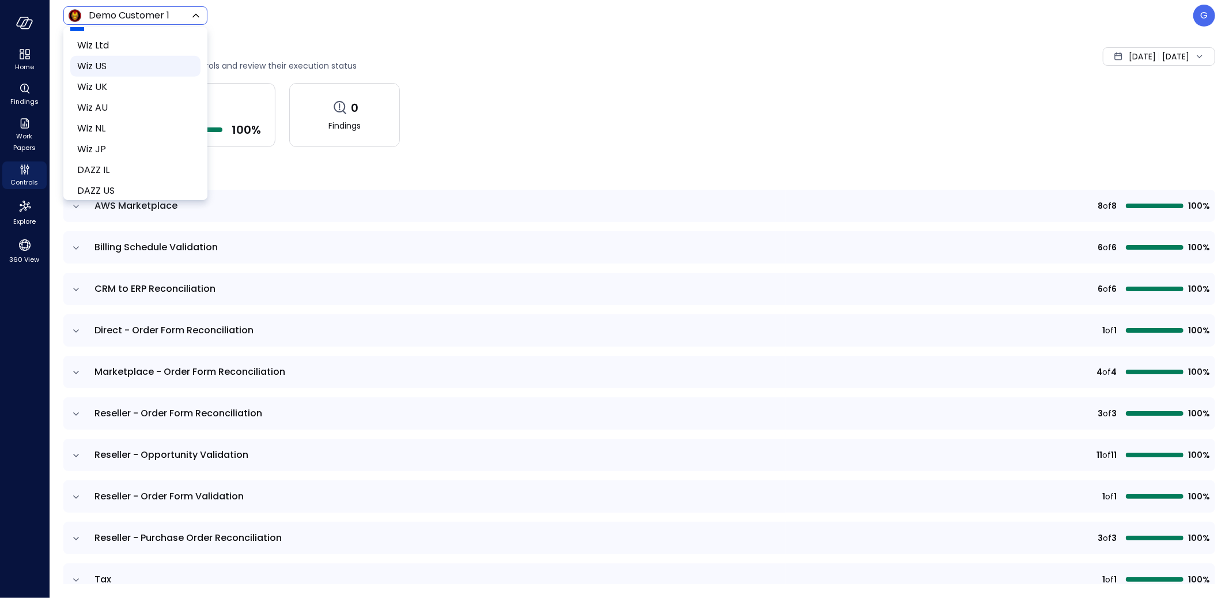
scroll to position [505, 0]
click at [111, 85] on span "Wiz US" at bounding box center [134, 85] width 114 height 14
type input "******"
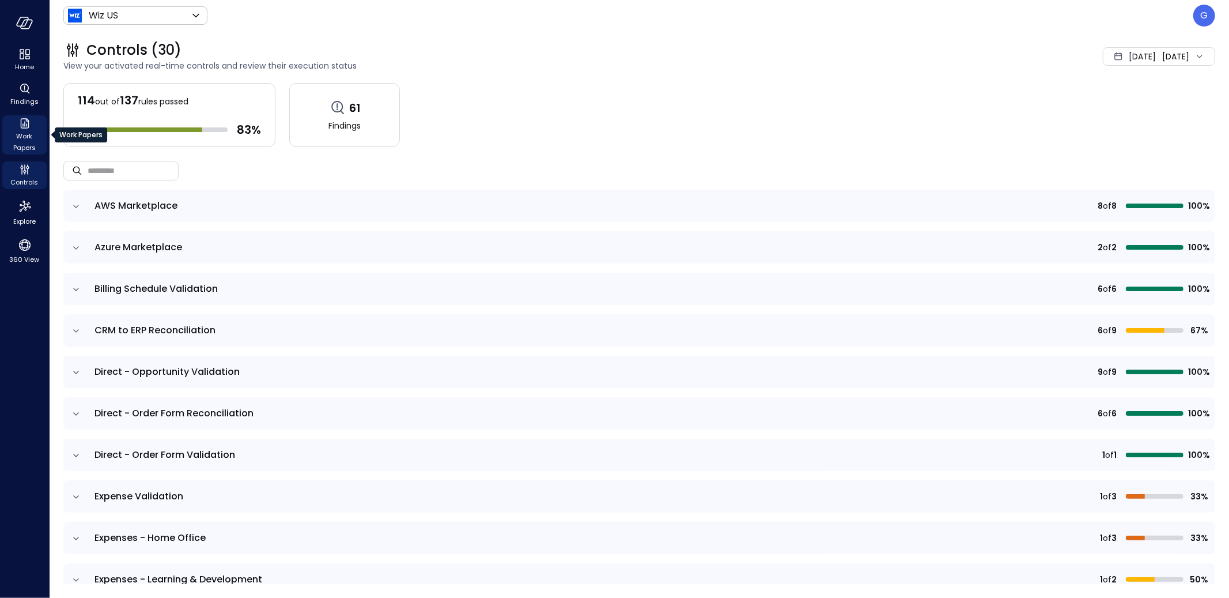
click at [22, 125] on icon "Work Papers" at bounding box center [24, 123] width 9 height 10
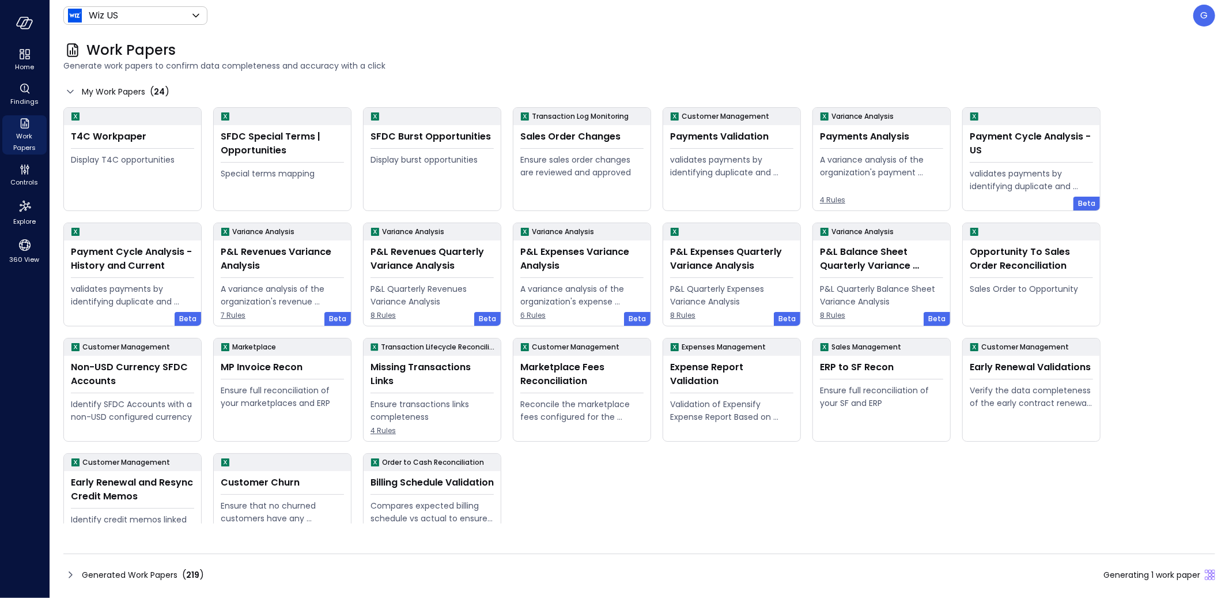
click at [583, 567] on div "Generated Work Papers ( 219 ) Generating 1 work paper" at bounding box center [639, 574] width 1152 height 18
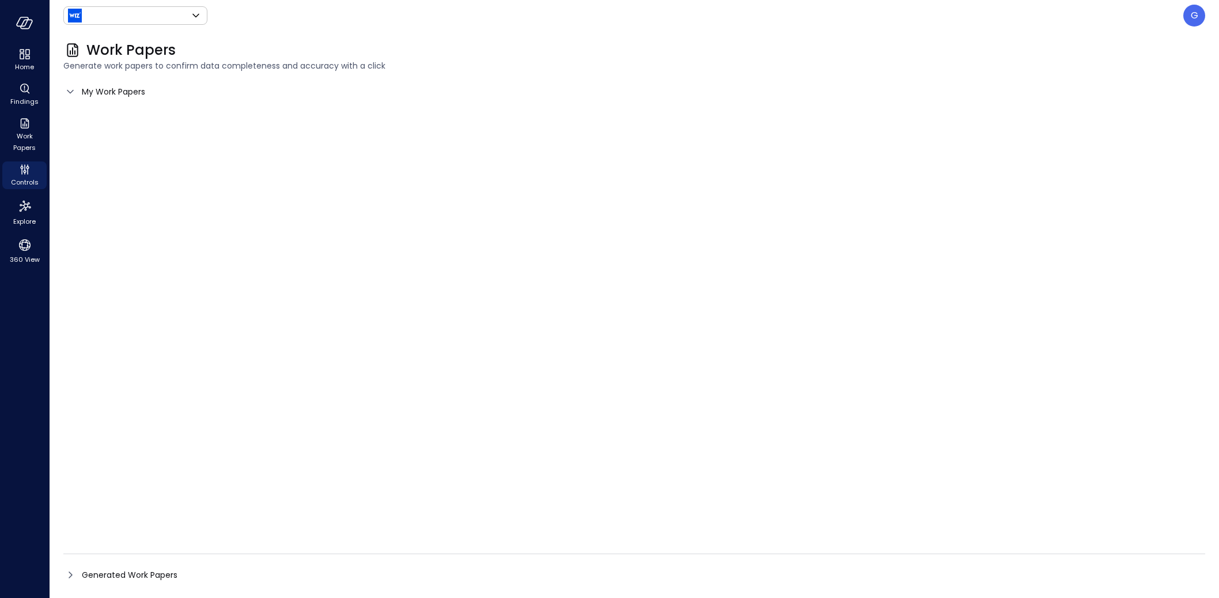
type input "******"
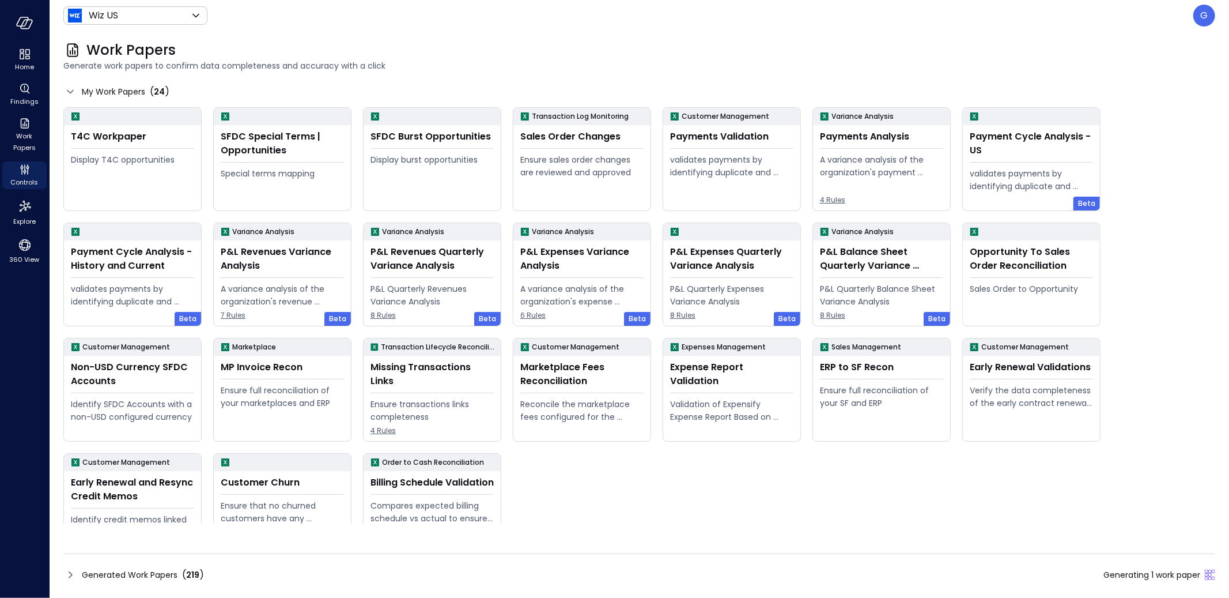
click at [1128, 570] on span "Generating 1 work paper" at bounding box center [1152, 574] width 97 height 13
click at [266, 563] on div "Generated Work Papers ( 219 ) Generating 1 work paper" at bounding box center [639, 568] width 1152 height 31
click at [278, 577] on div "Generated Work Papers ( 219 ) Generating 1 work paper" at bounding box center [639, 574] width 1152 height 18
click at [743, 576] on div "Generated Work Papers ( 219 ) Generating 1 work paper" at bounding box center [639, 574] width 1152 height 18
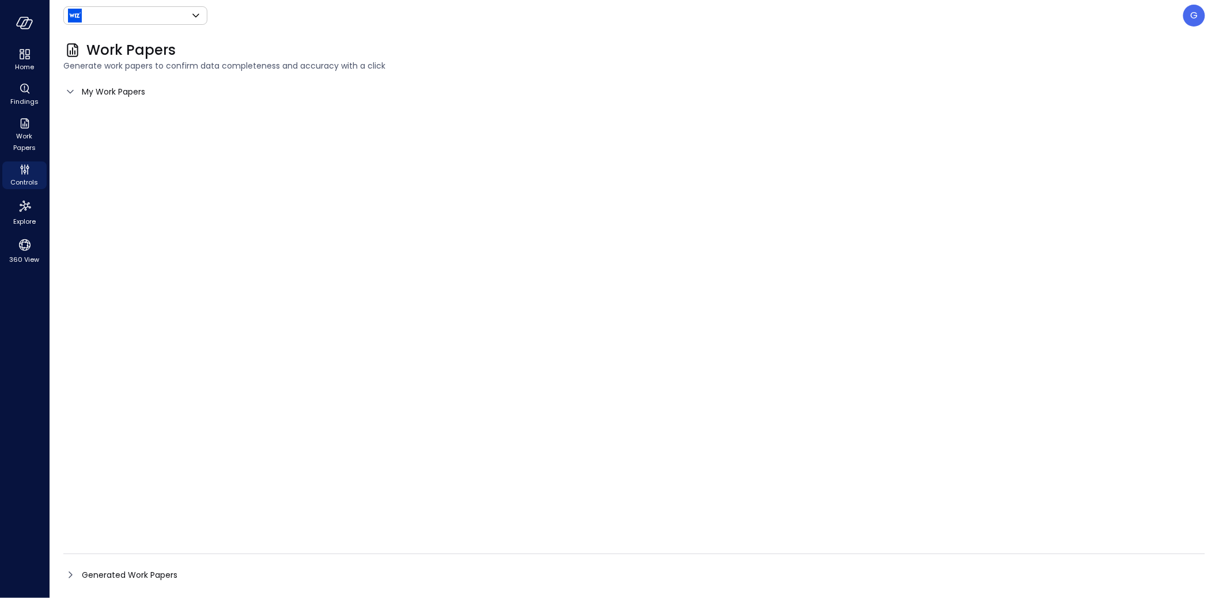
type input "******"
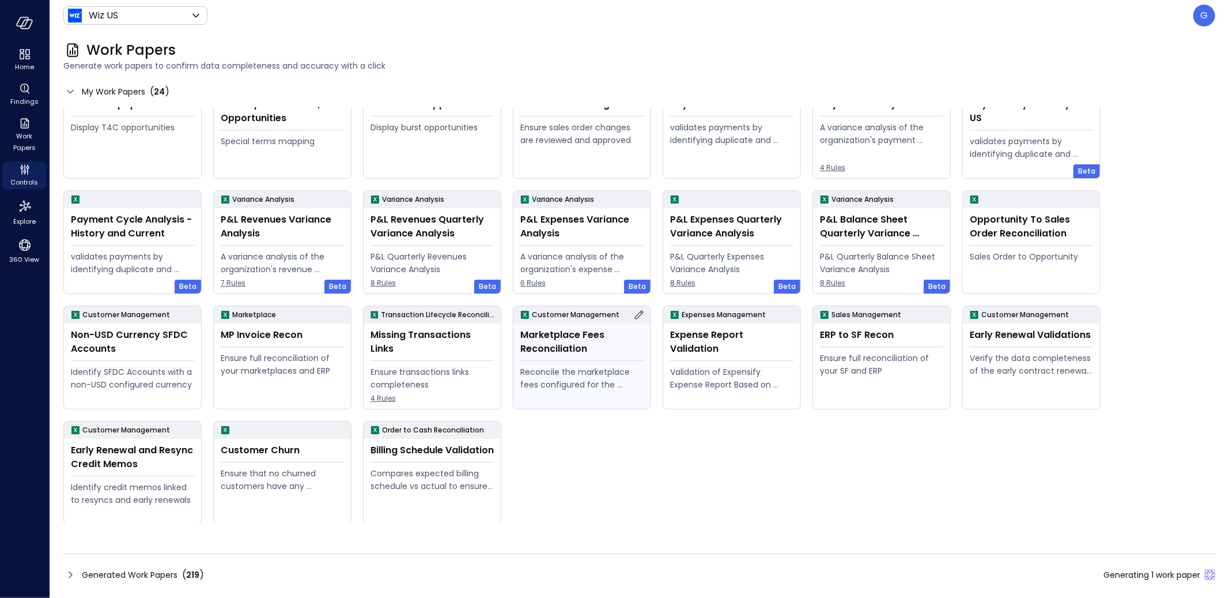
scroll to position [33, 0]
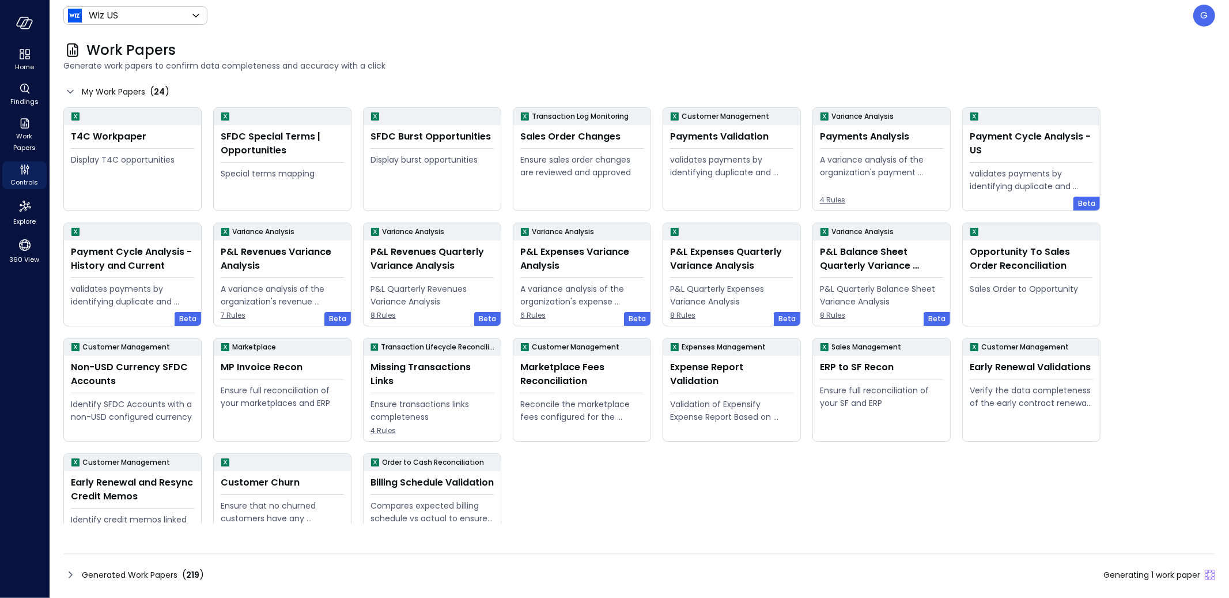
click at [250, 571] on div "Generated Work Papers ( 219 ) Generating 1 work paper" at bounding box center [639, 574] width 1152 height 18
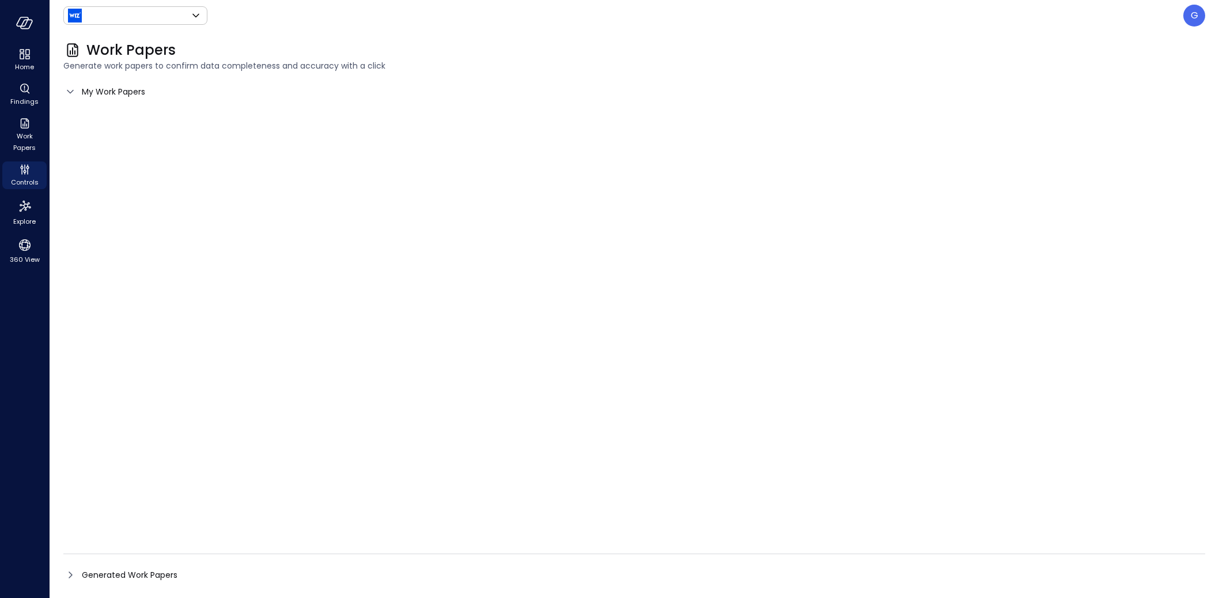
type input "******"
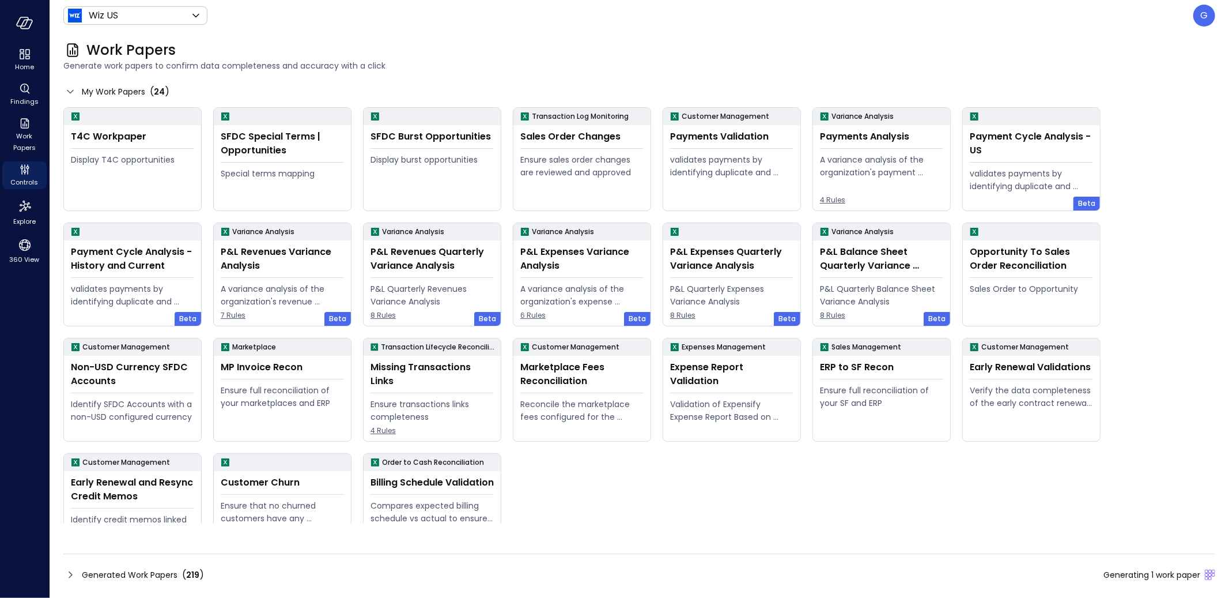
click at [664, 571] on div "Generated Work Papers ( 219 ) Generating 1 work paper" at bounding box center [639, 574] width 1152 height 18
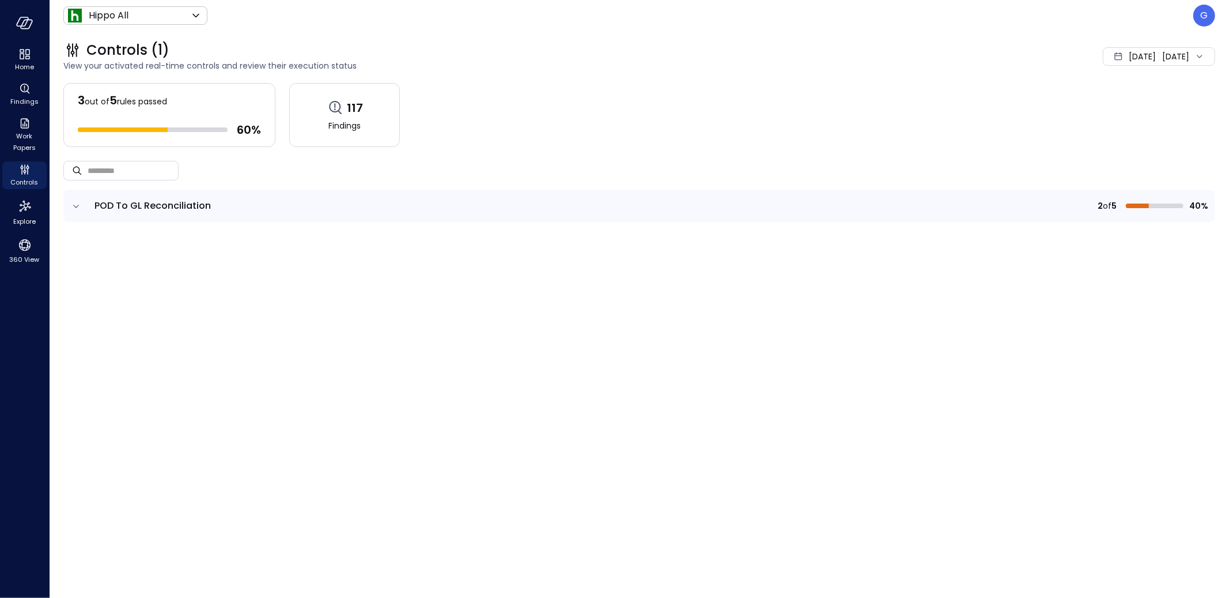
click at [74, 199] on td at bounding box center [75, 206] width 24 height 32
click at [75, 205] on icon "expand row" at bounding box center [76, 207] width 12 height 12
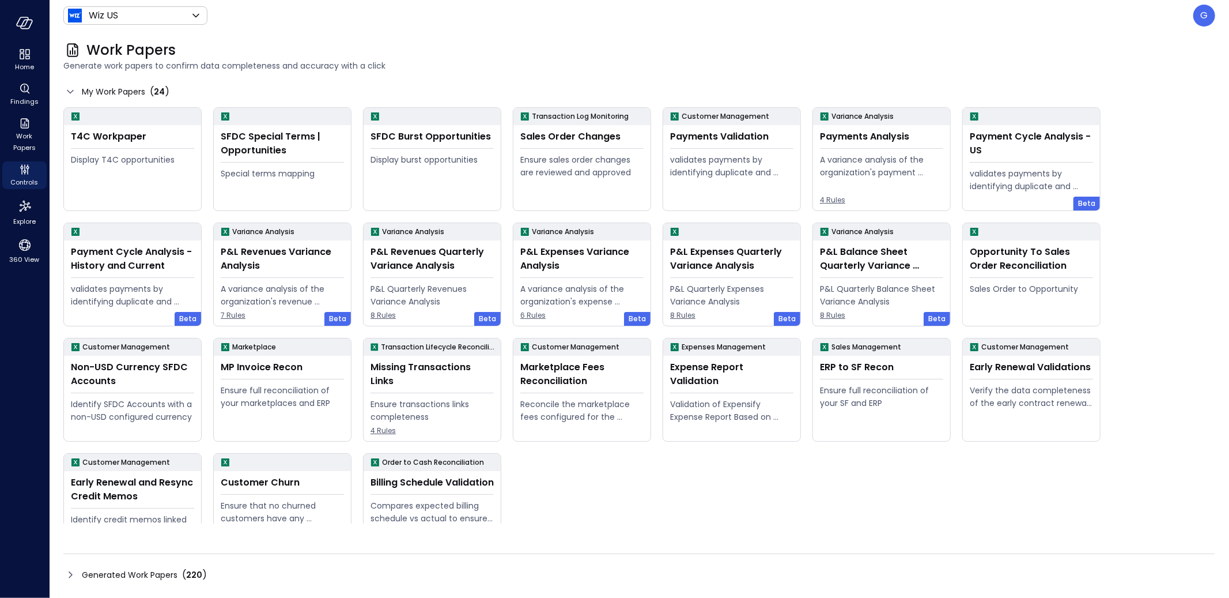
click at [184, 569] on div "( 220 )" at bounding box center [194, 575] width 25 height 14
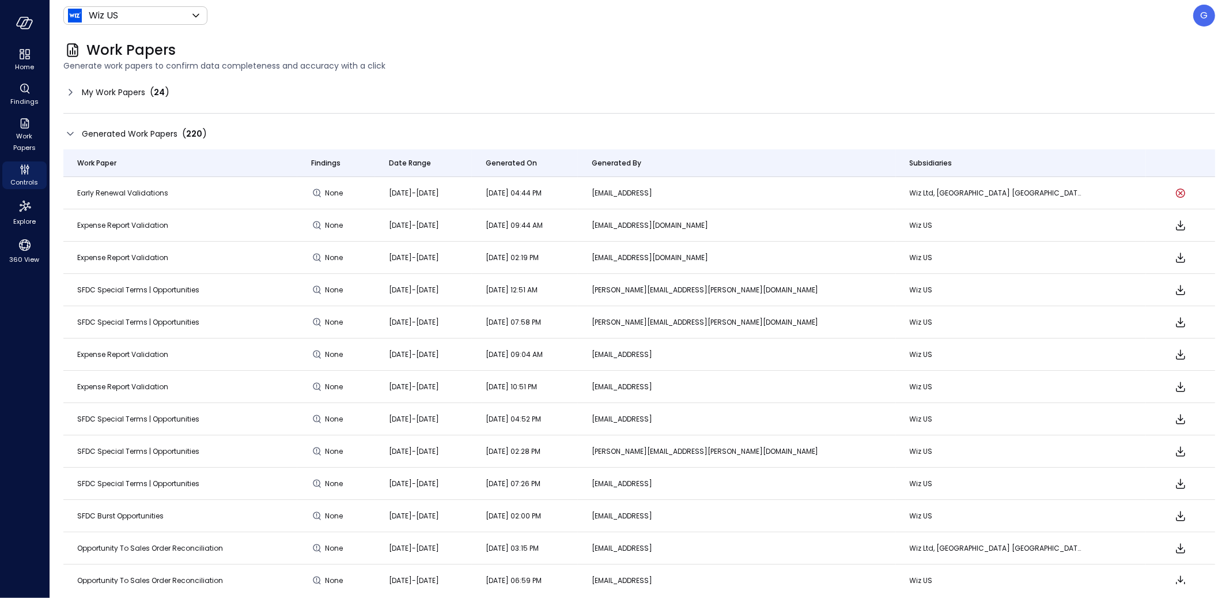
click at [181, 94] on div "My Work Papers ( 24 )" at bounding box center [639, 92] width 1152 height 18
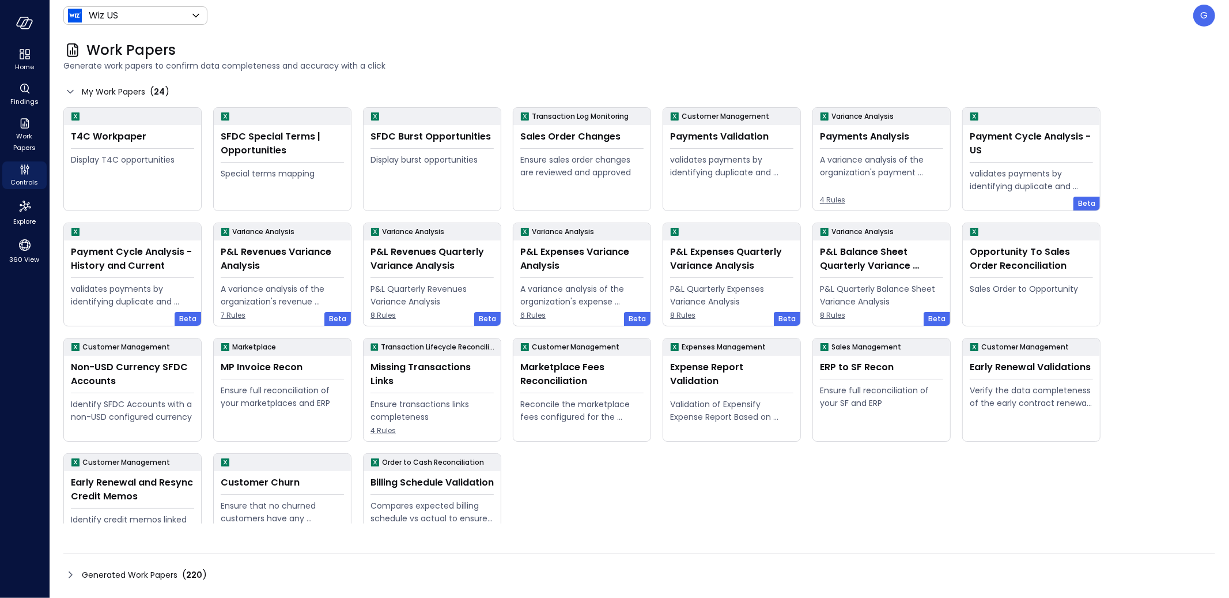
click at [136, 570] on span "Generated Work Papers" at bounding box center [130, 574] width 96 height 13
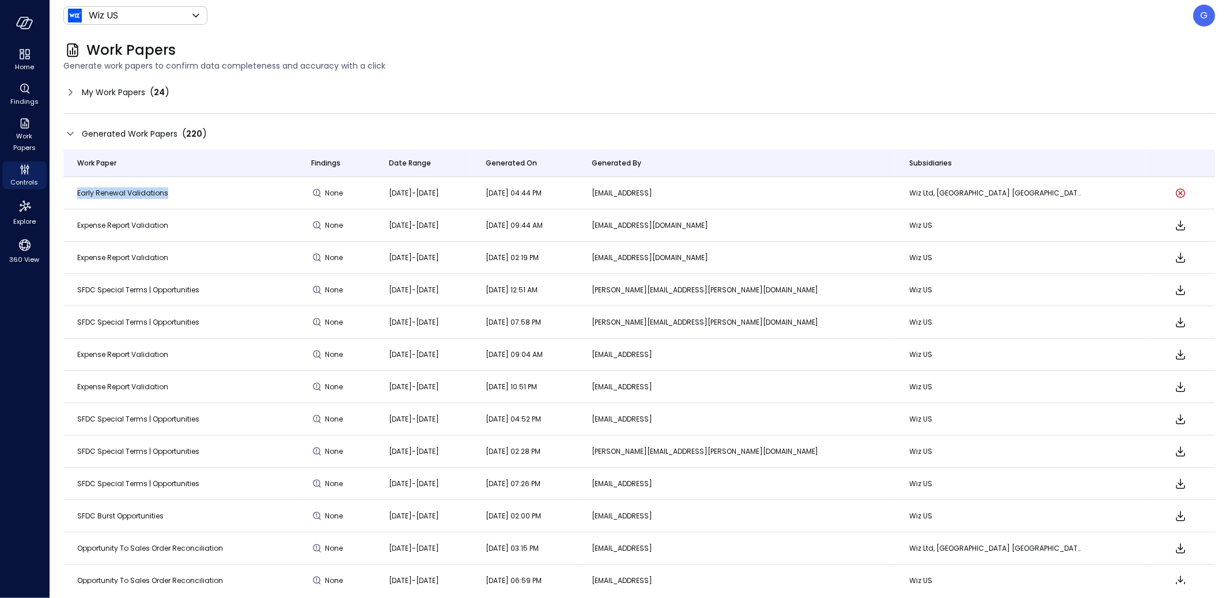
drag, startPoint x: 188, startPoint y: 193, endPoint x: 68, endPoint y: 188, distance: 120.0
click at [68, 188] on td "Early Renewal Validations" at bounding box center [180, 193] width 234 height 32
copy span "Early Renewal Validations"
